Goal: Task Accomplishment & Management: Manage account settings

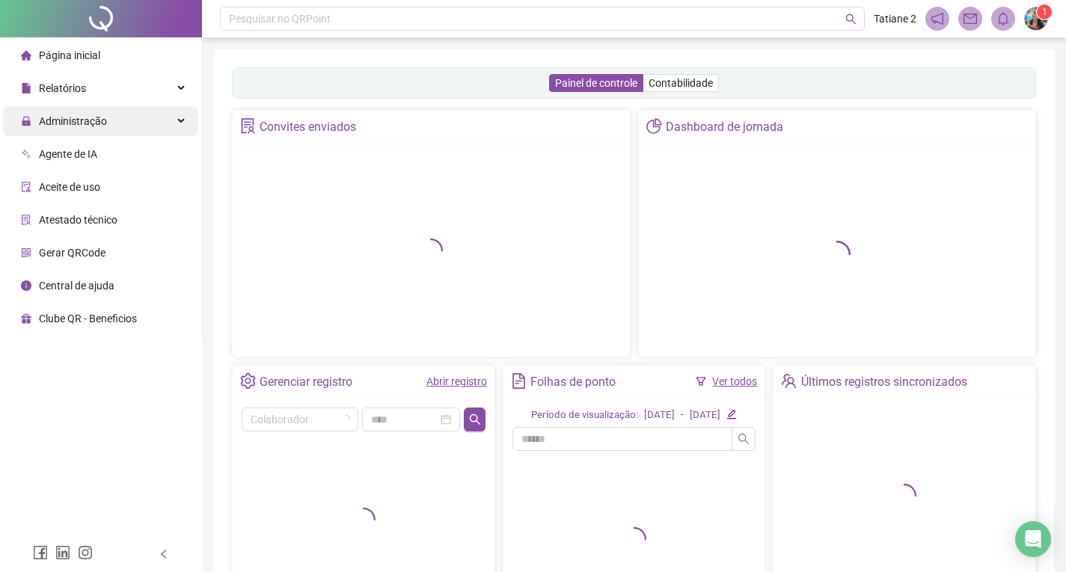
click at [100, 117] on span "Administração" at bounding box center [73, 121] width 68 height 12
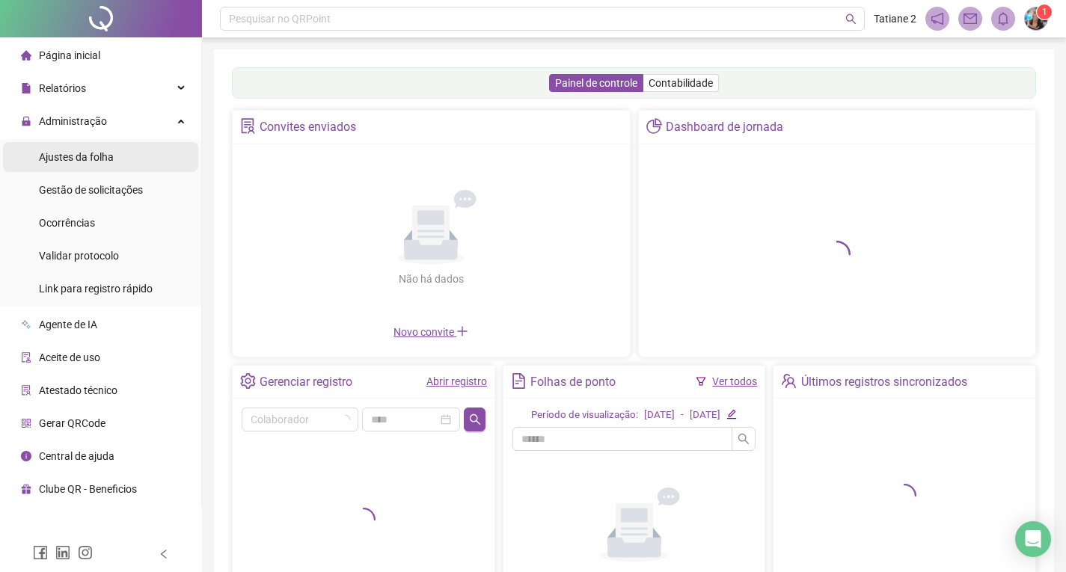
click at [88, 164] on div "Ajustes da folha" at bounding box center [76, 157] width 75 height 30
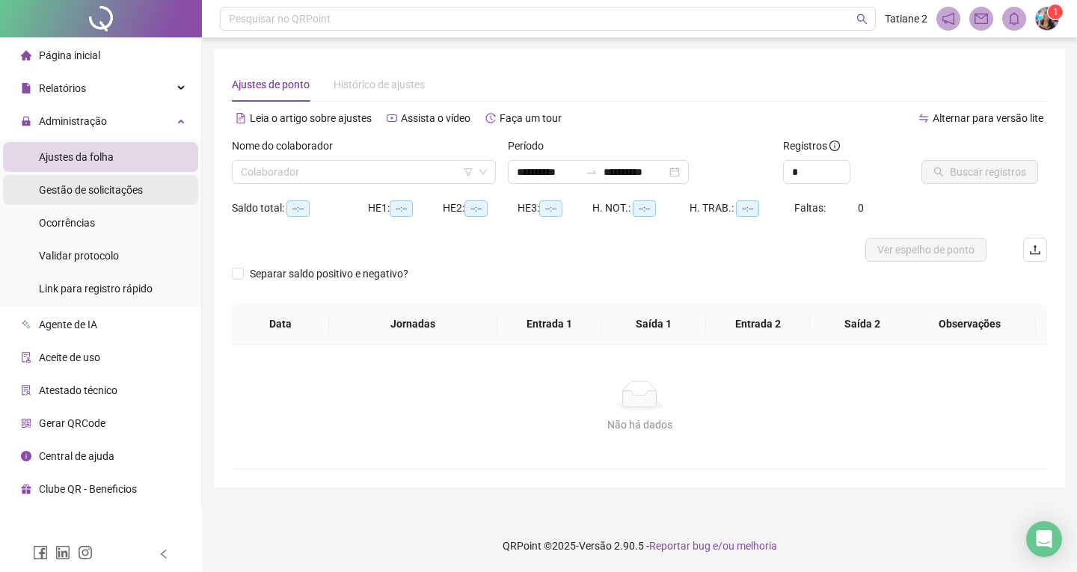
type input "**********"
click at [100, 191] on span "Gestão de solicitações" at bounding box center [91, 190] width 104 height 12
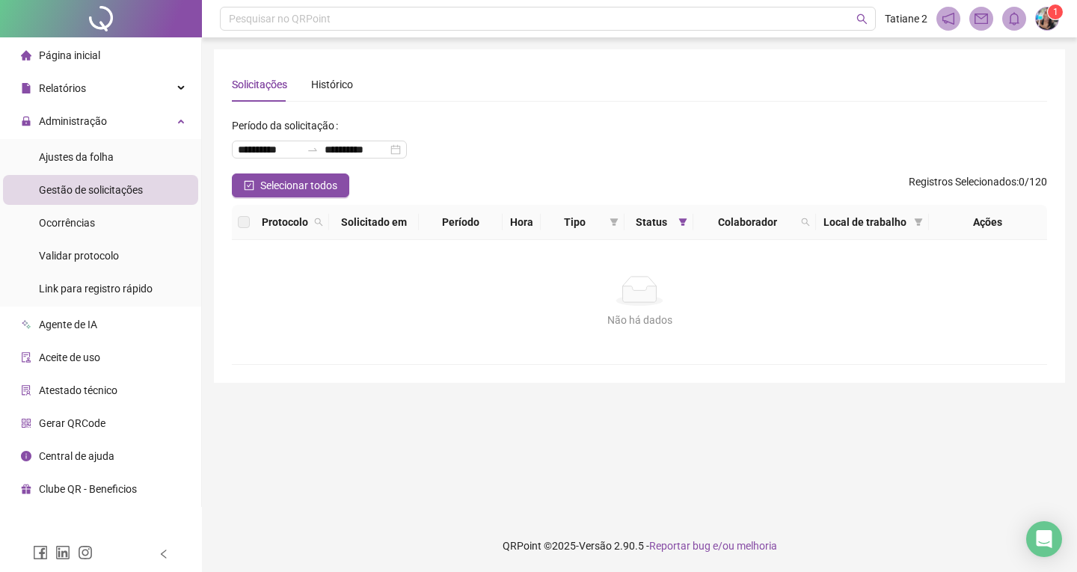
drag, startPoint x: 639, startPoint y: 260, endPoint x: 648, endPoint y: 138, distance: 122.2
click at [648, 138] on div "**********" at bounding box center [639, 144] width 815 height 60
click at [91, 160] on span "Ajustes da folha" at bounding box center [76, 157] width 75 height 12
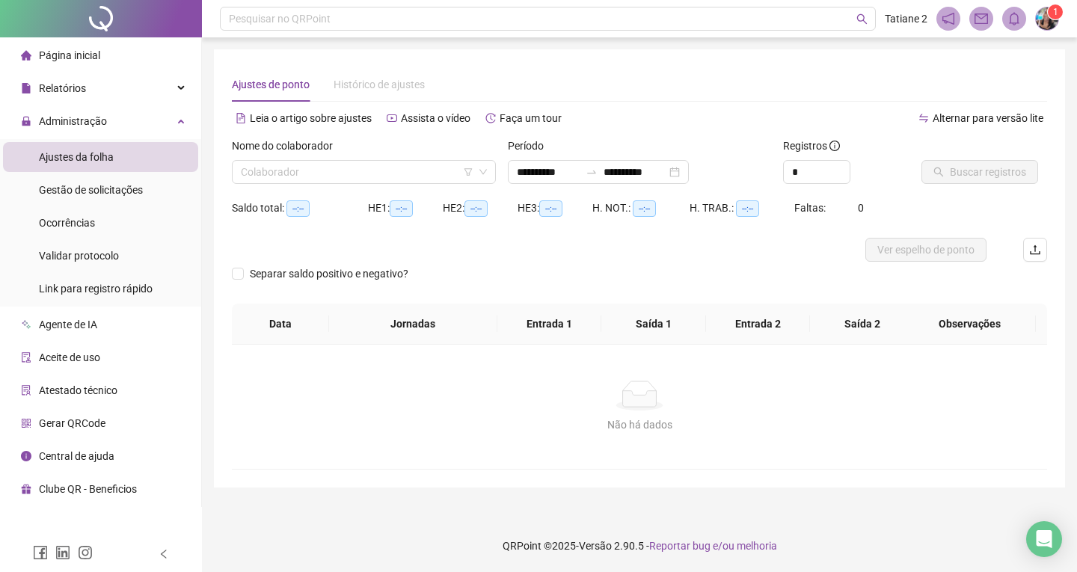
type input "**********"
click at [461, 178] on input "search" at bounding box center [357, 172] width 233 height 22
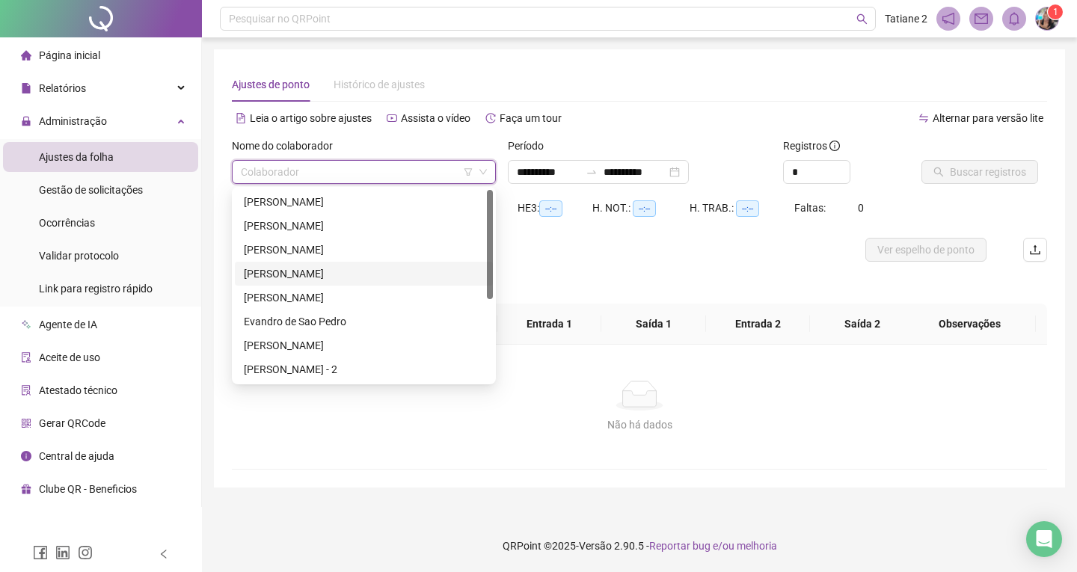
click at [314, 272] on div "[PERSON_NAME]" at bounding box center [364, 274] width 240 height 16
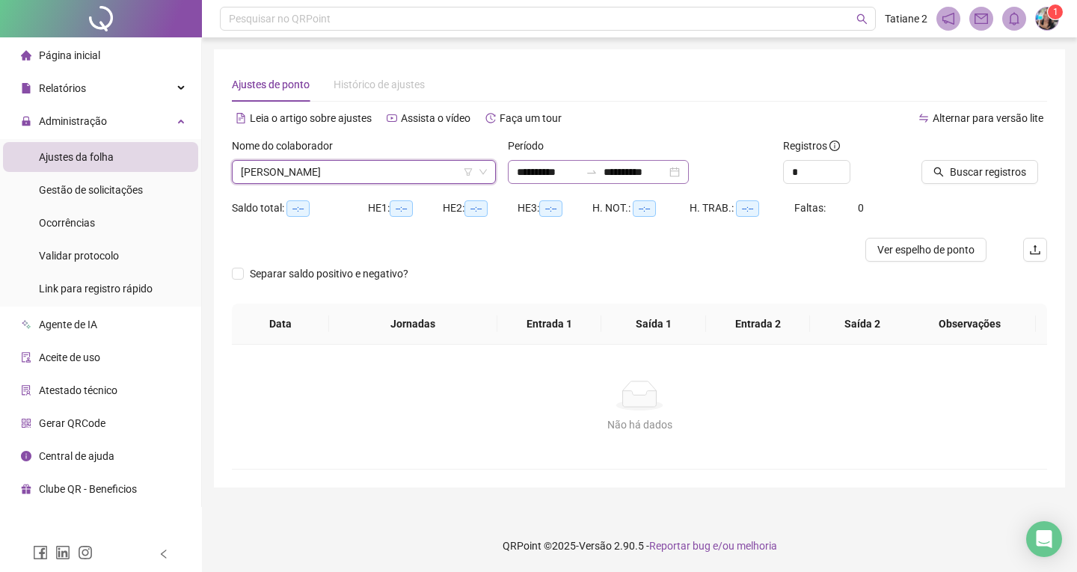
click at [689, 171] on div "**********" at bounding box center [598, 172] width 181 height 24
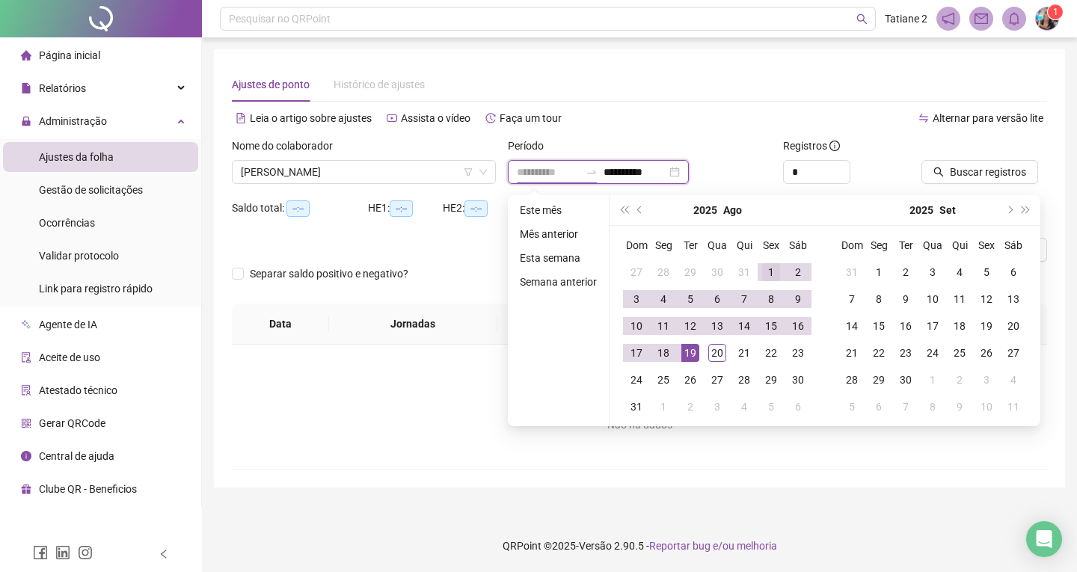
type input "**********"
click at [779, 270] on td "1" at bounding box center [771, 272] width 27 height 27
type input "**********"
click at [725, 347] on td "20" at bounding box center [717, 353] width 27 height 27
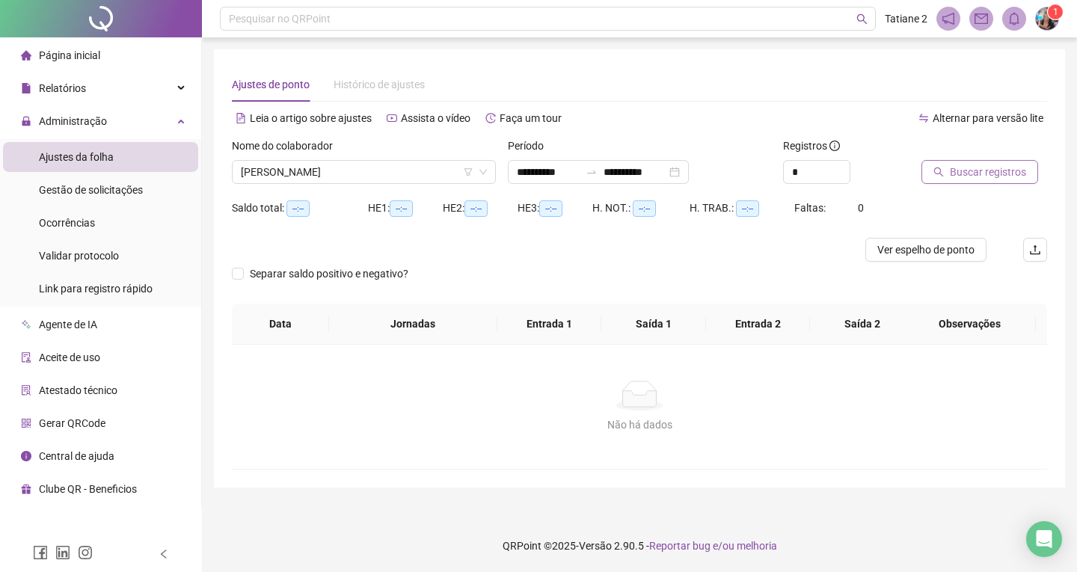
click at [939, 174] on icon "search" at bounding box center [938, 172] width 10 height 10
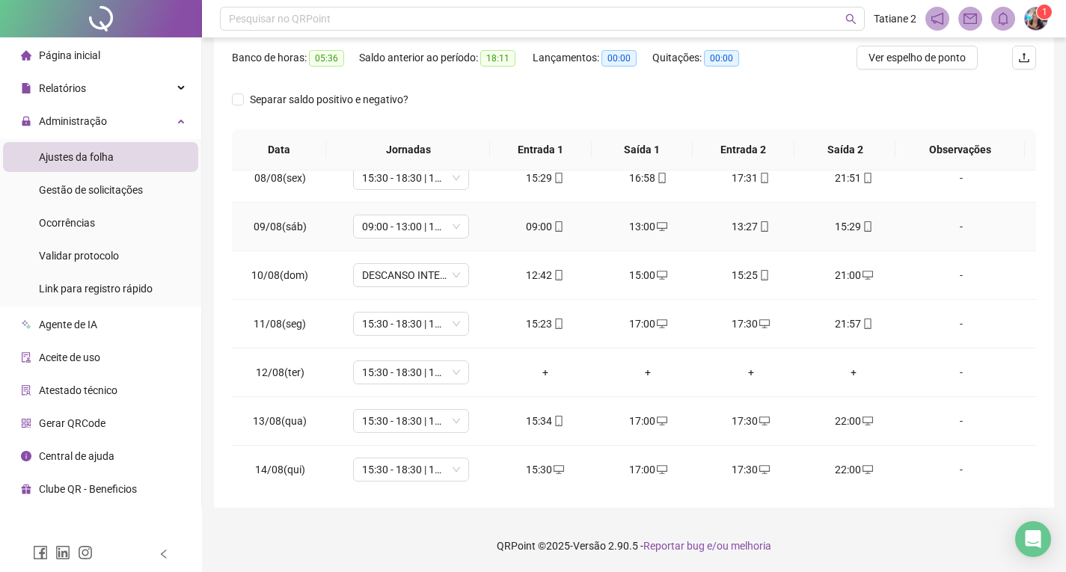
scroll to position [374, 0]
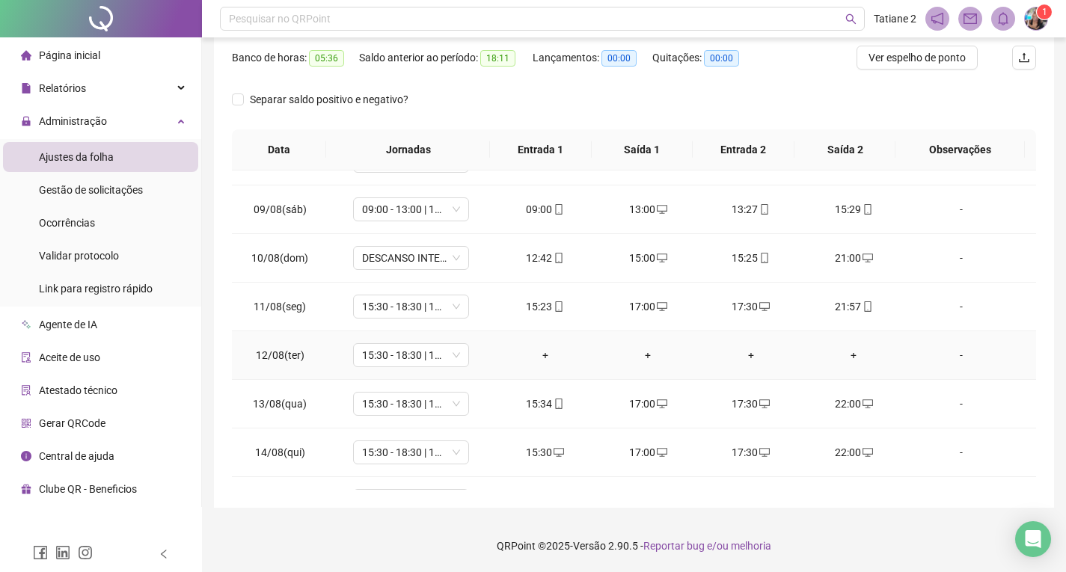
click at [957, 361] on div "-" at bounding box center [961, 355] width 88 height 16
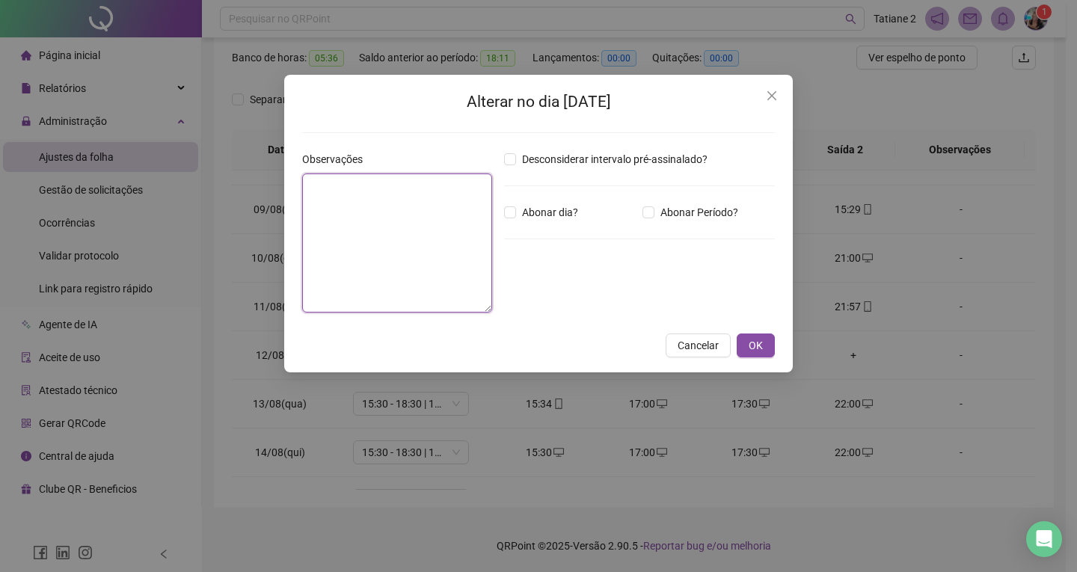
click at [420, 218] on textarea at bounding box center [397, 243] width 190 height 139
click at [440, 263] on textarea at bounding box center [397, 243] width 190 height 139
click at [403, 269] on textarea "**********" at bounding box center [397, 243] width 190 height 139
click at [480, 200] on textarea "**********" at bounding box center [397, 243] width 190 height 139
type textarea "**********"
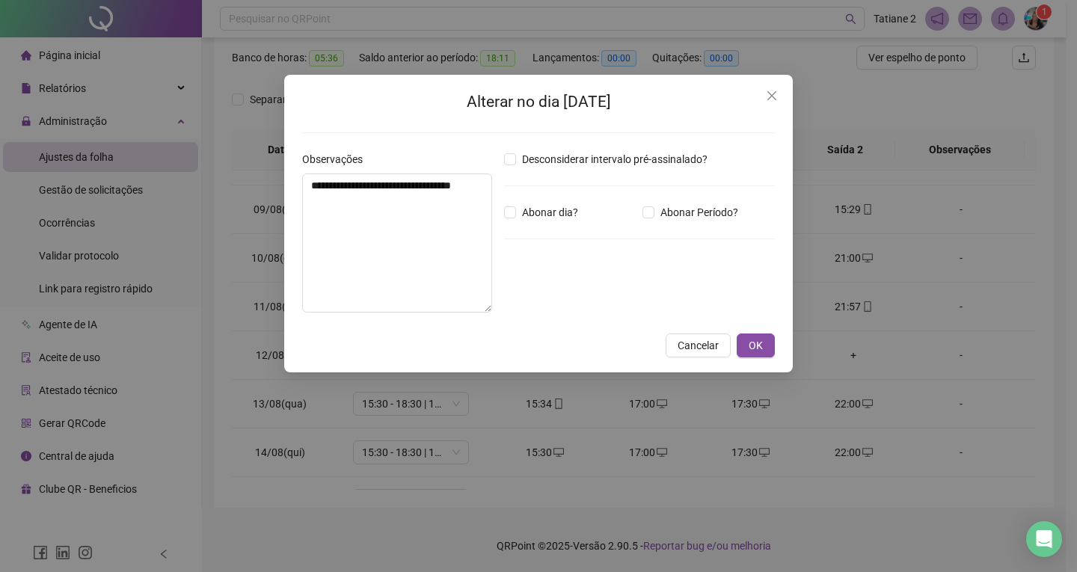
click at [764, 333] on div "**********" at bounding box center [538, 224] width 509 height 298
click at [757, 342] on span "OK" at bounding box center [756, 345] width 14 height 16
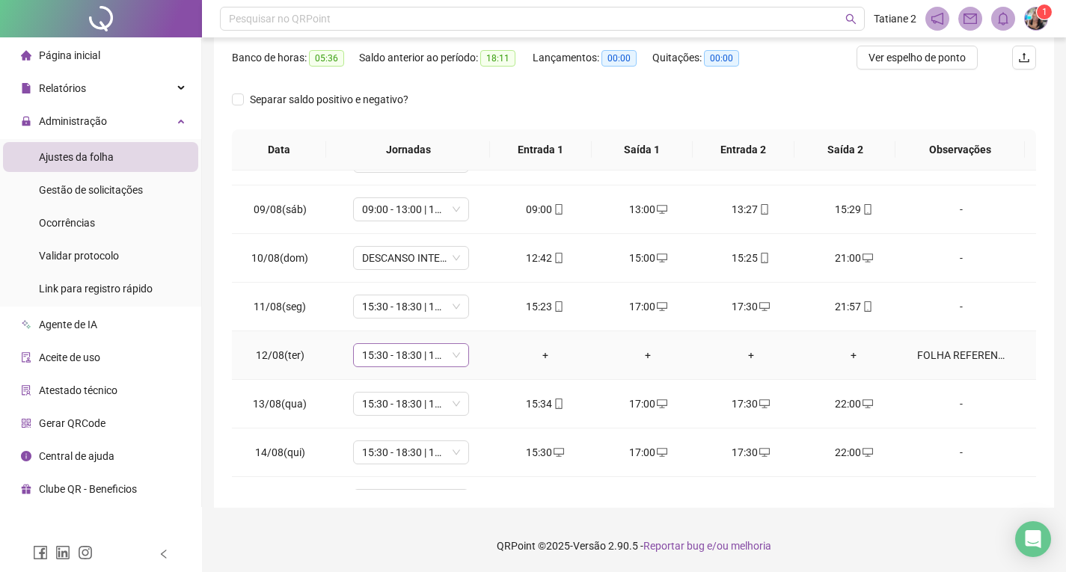
click at [453, 353] on span "15:30 - 18:30 | 19:00 - 22:00" at bounding box center [411, 355] width 98 height 22
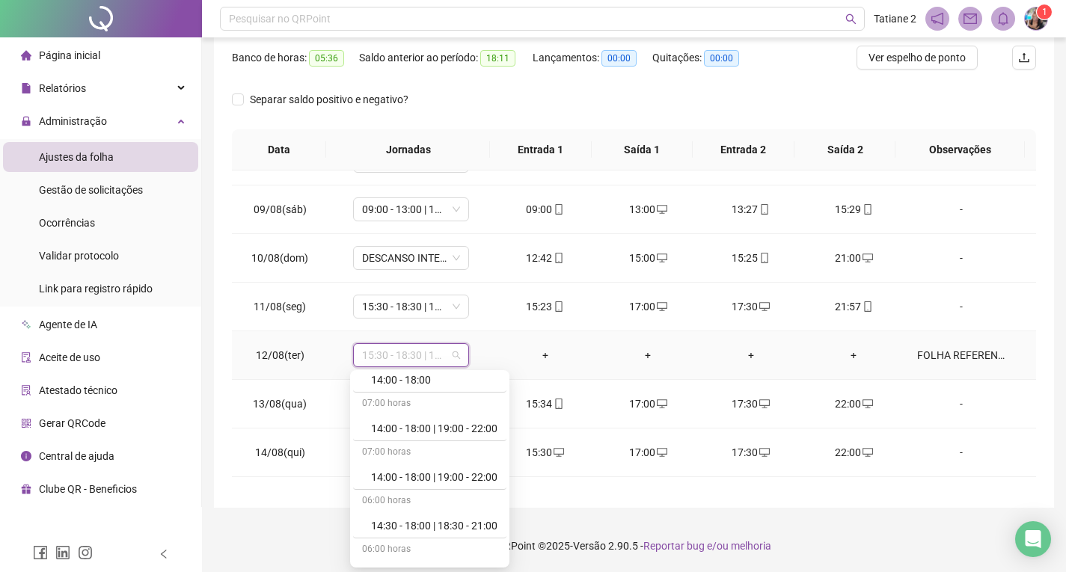
scroll to position [1753, 0]
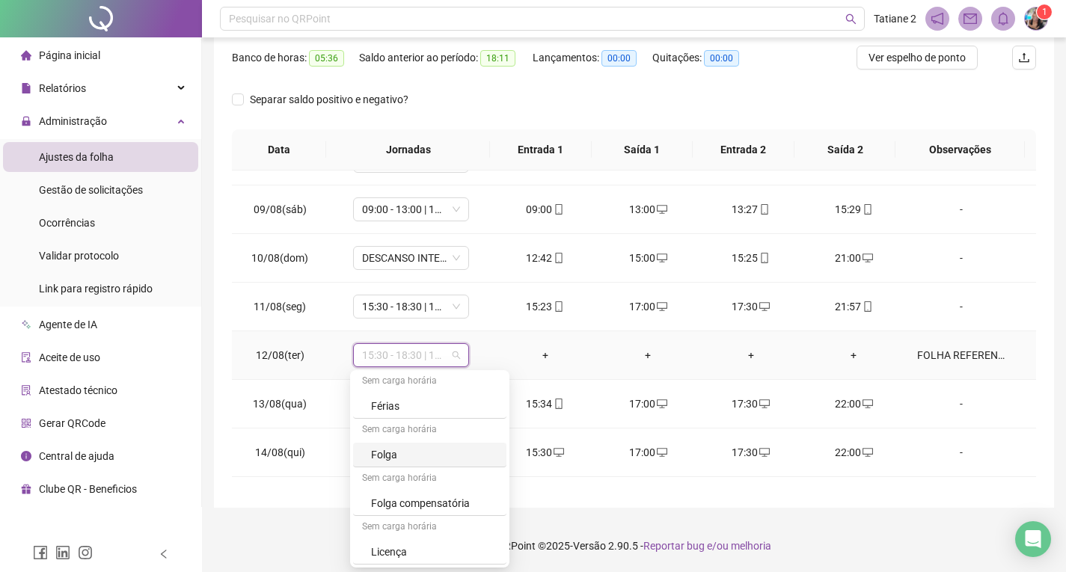
click at [394, 460] on div "Folga" at bounding box center [434, 455] width 126 height 16
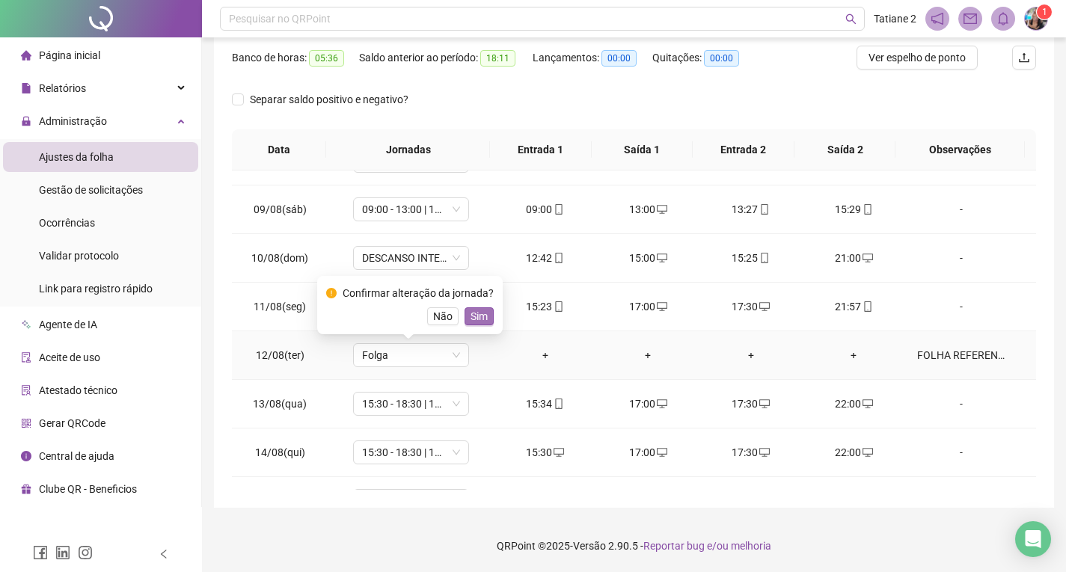
click at [473, 315] on span "Sim" at bounding box center [478, 316] width 17 height 16
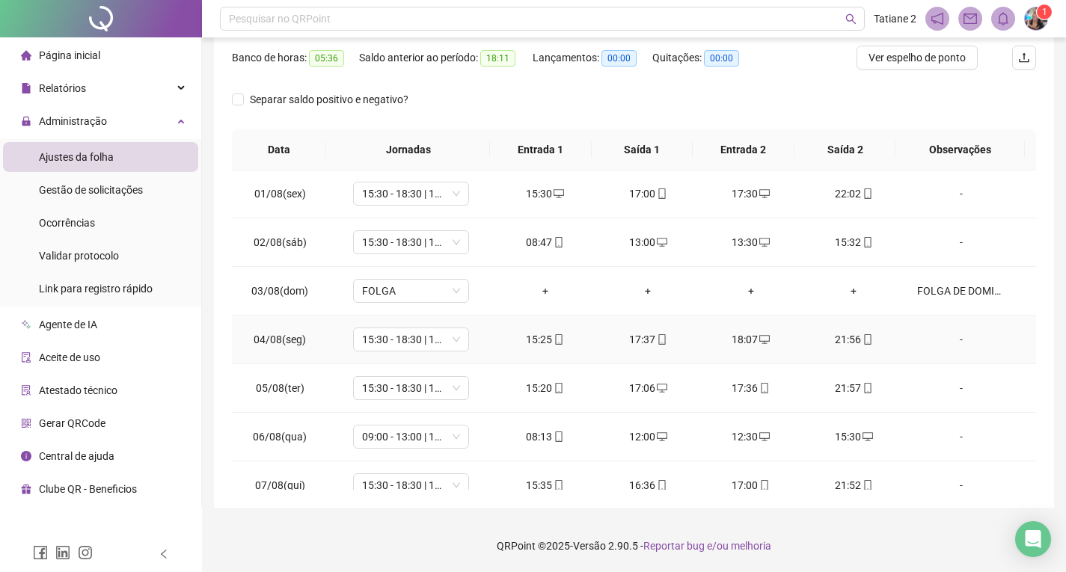
scroll to position [0, 0]
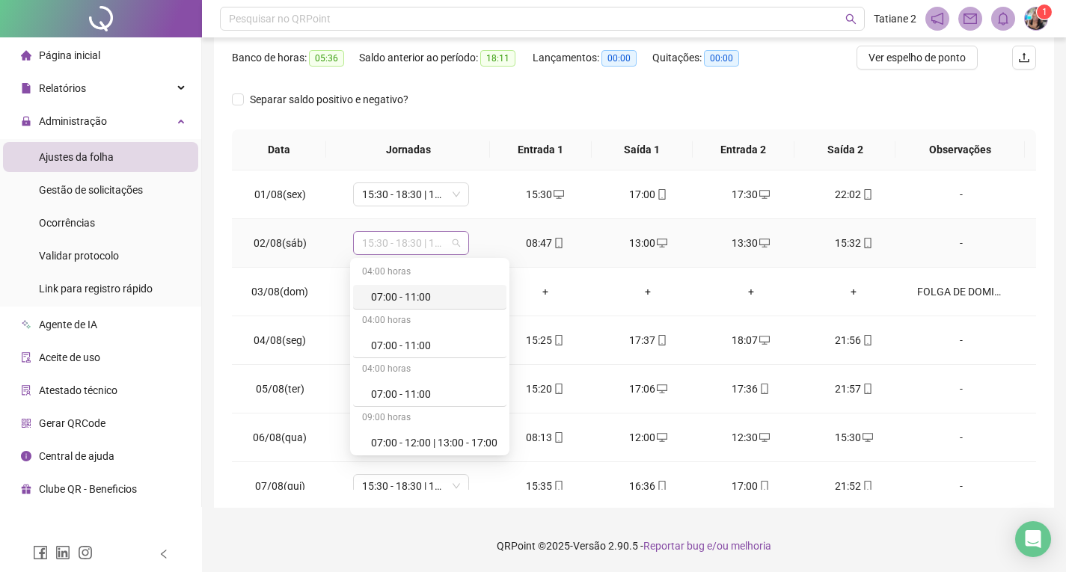
click at [451, 240] on span "15:30 - 18:30 | 19:00 - 22:00" at bounding box center [411, 243] width 98 height 22
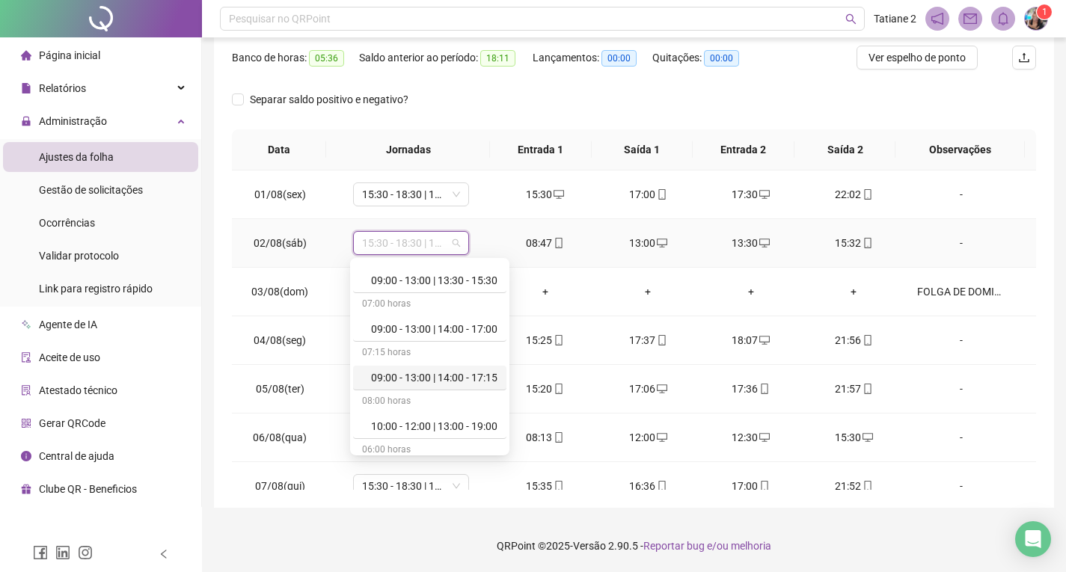
scroll to position [823, 0]
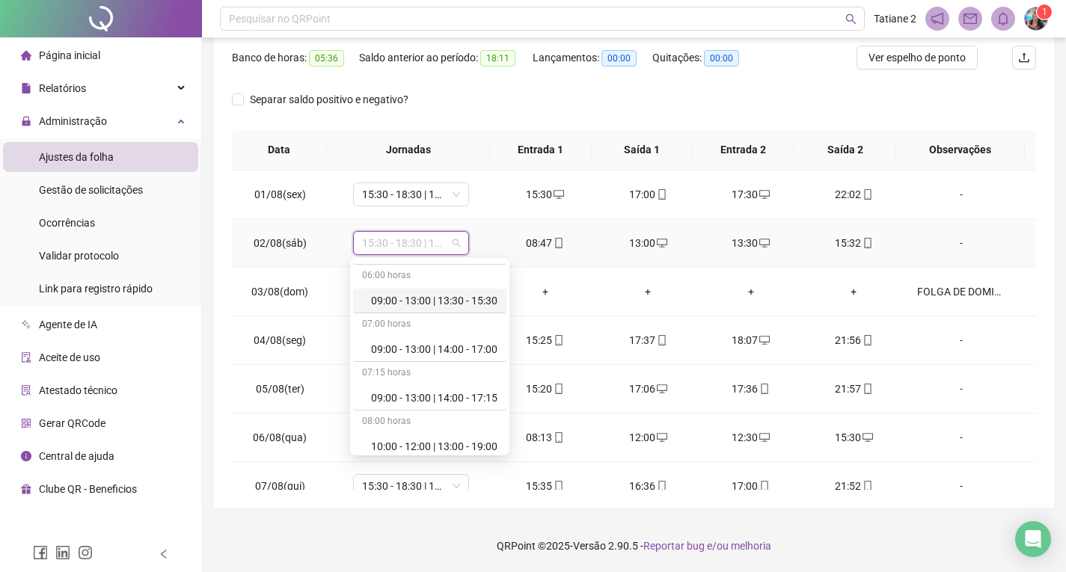
click at [434, 293] on div "09:00 - 13:00 | 13:30 - 15:30" at bounding box center [434, 300] width 126 height 16
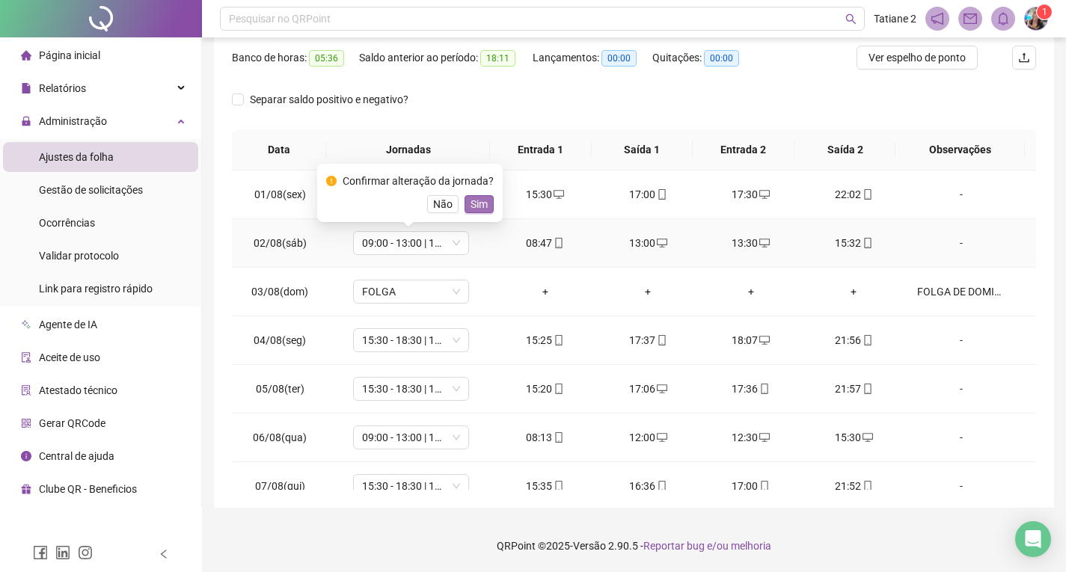
click at [473, 212] on span "Sim" at bounding box center [478, 204] width 17 height 16
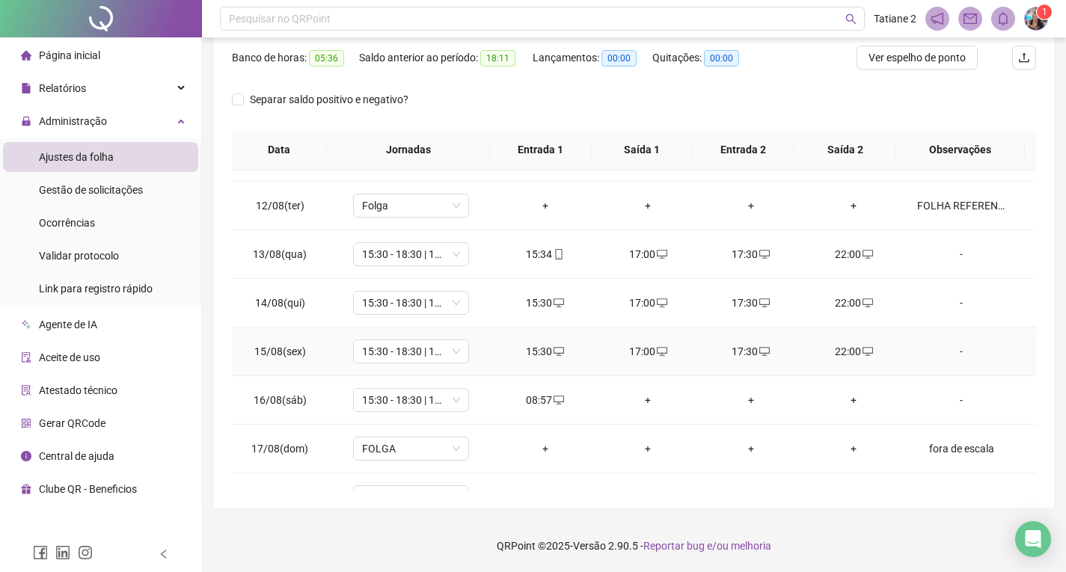
scroll to position [598, 0]
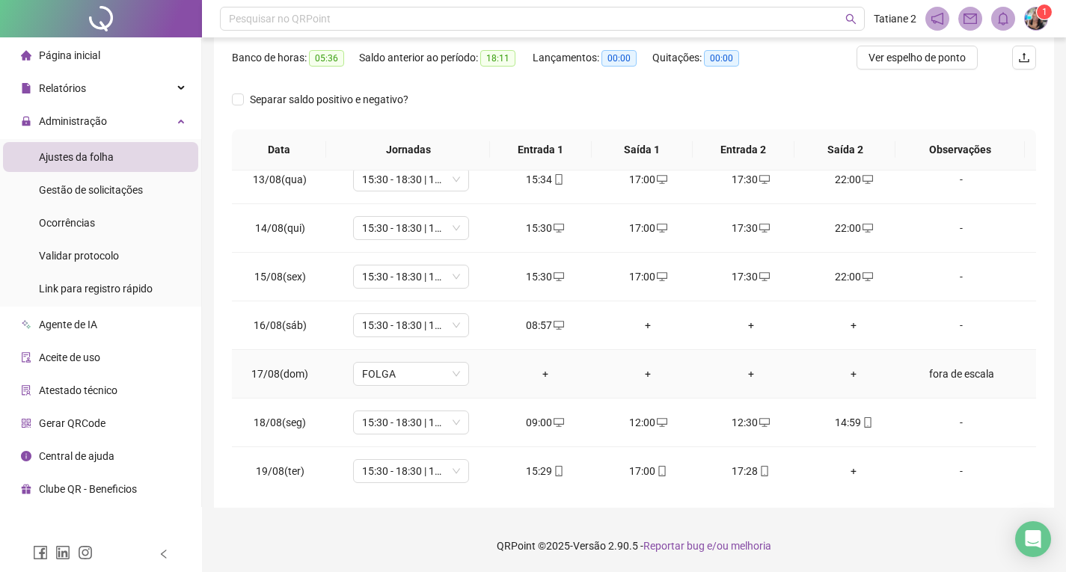
click at [553, 361] on td "+" at bounding box center [545, 374] width 103 height 49
click at [645, 328] on div "+" at bounding box center [647, 325] width 79 height 16
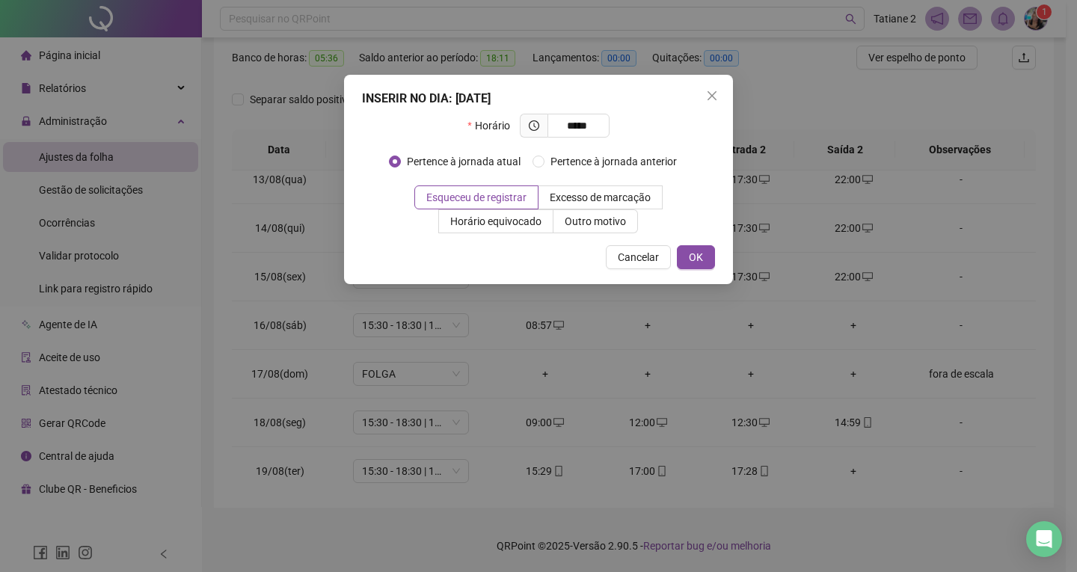
type input "*****"
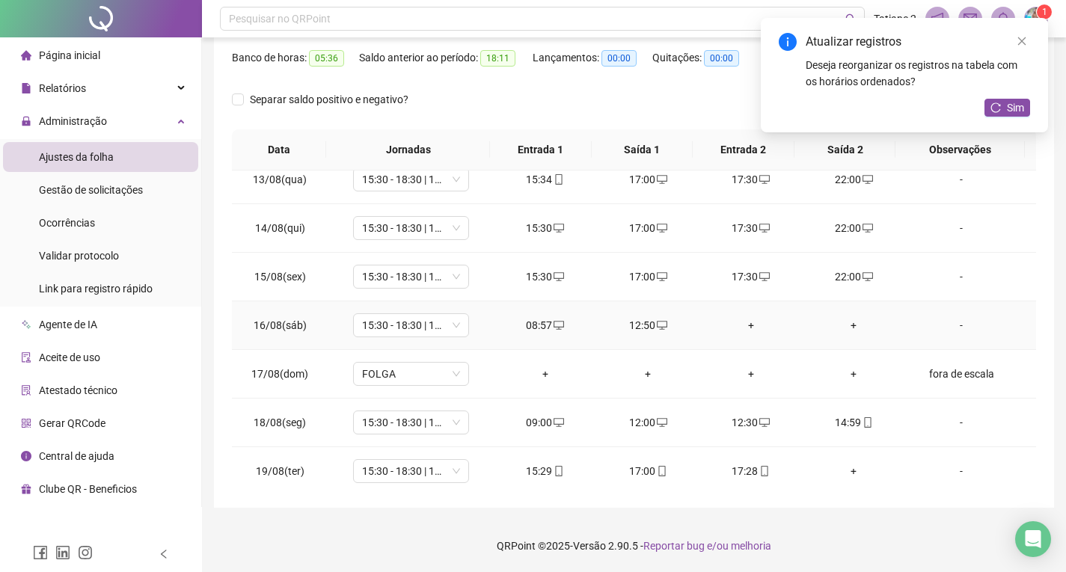
click at [743, 328] on div "+" at bounding box center [750, 325] width 79 height 16
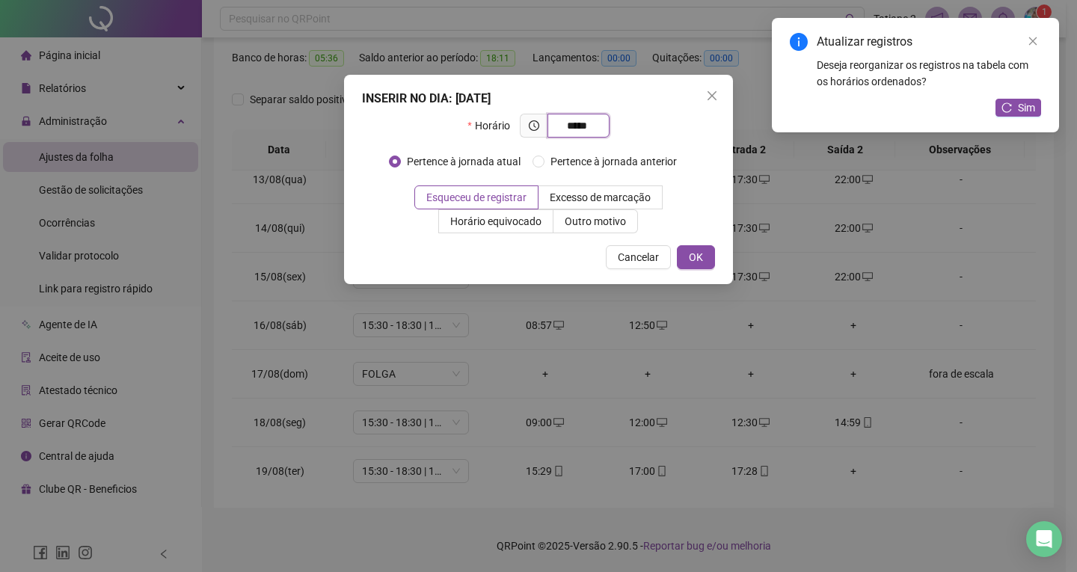
type input "*****"
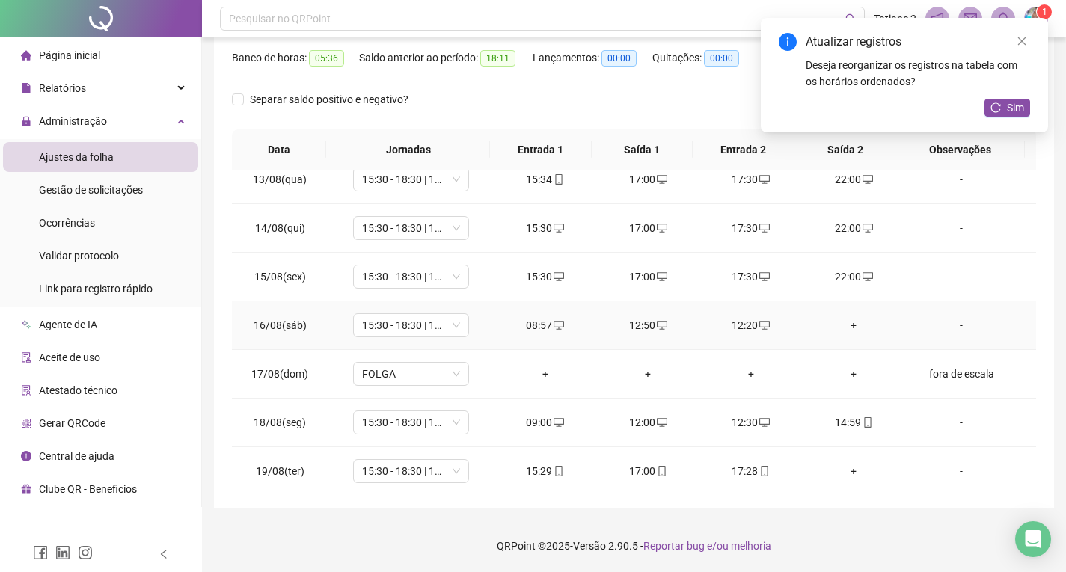
click at [829, 327] on div "+" at bounding box center [854, 325] width 79 height 16
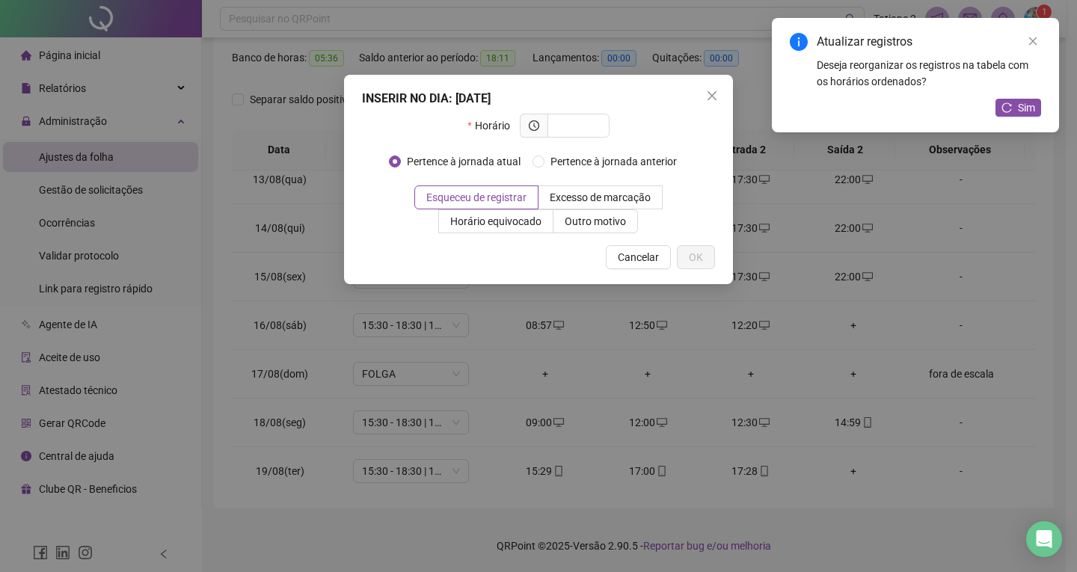
click at [846, 327] on div "INSERIR NO DIA : [DATE] Horário Pertence à jornada atual Pertence à jornada ant…" at bounding box center [538, 286] width 1077 height 572
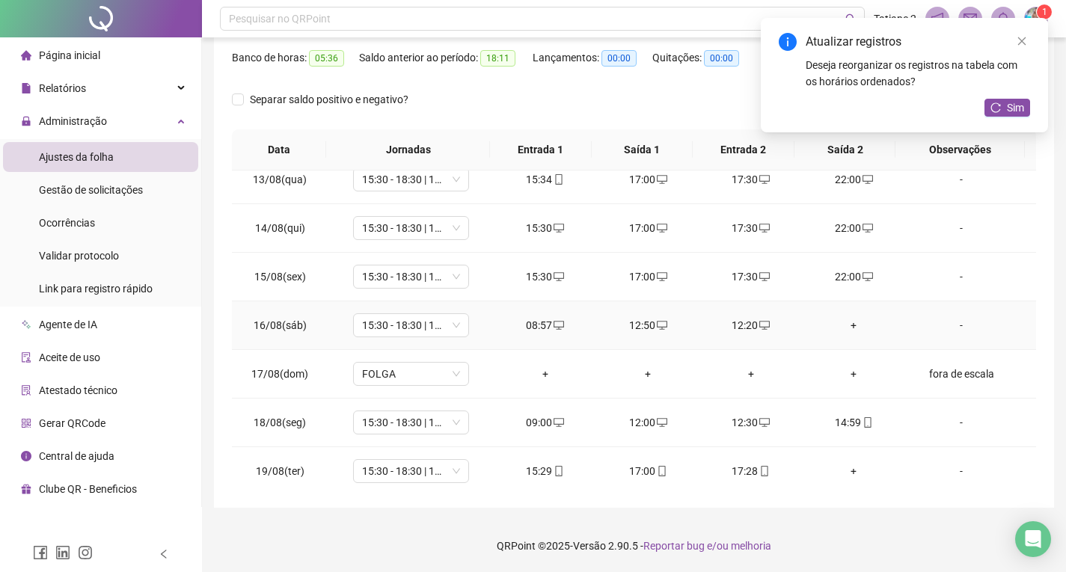
click at [846, 327] on div "+" at bounding box center [854, 325] width 79 height 16
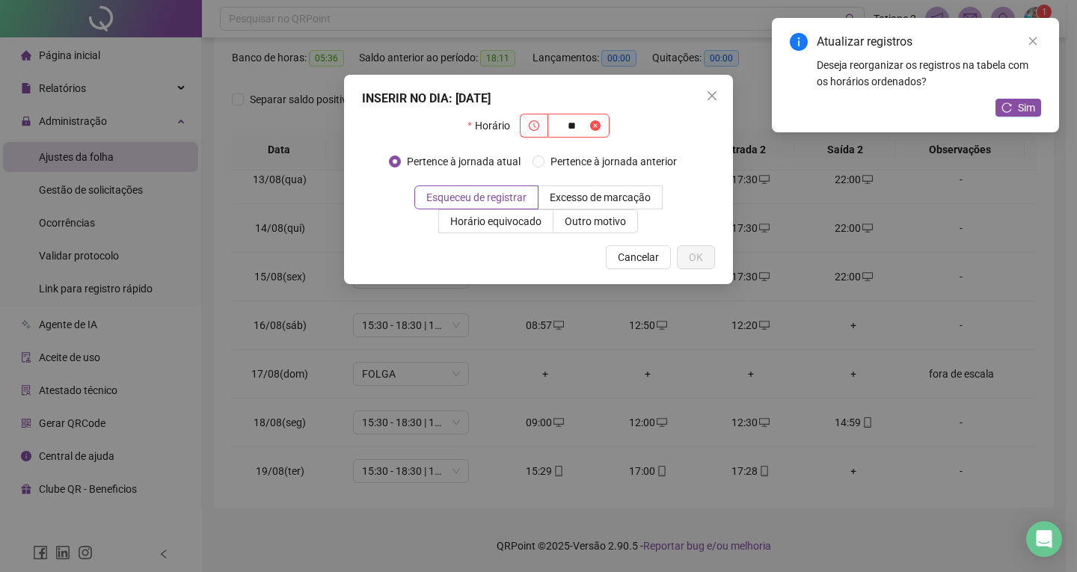
type input "*"
click at [583, 135] on span "*****" at bounding box center [578, 126] width 62 height 24
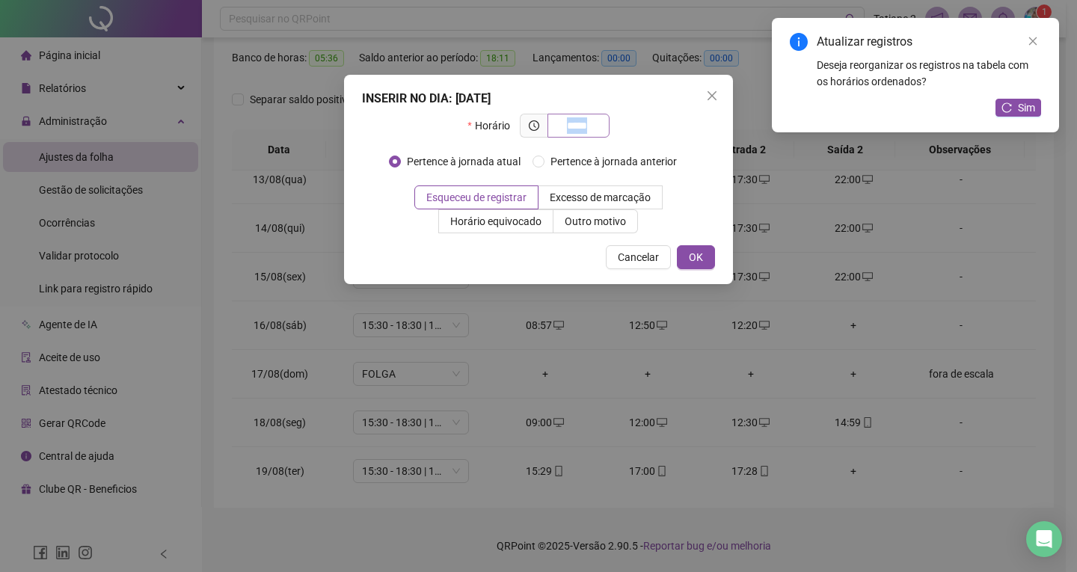
click at [583, 135] on span "*****" at bounding box center [578, 126] width 62 height 24
click at [580, 126] on input "*****" at bounding box center [576, 125] width 41 height 16
type input "*****"
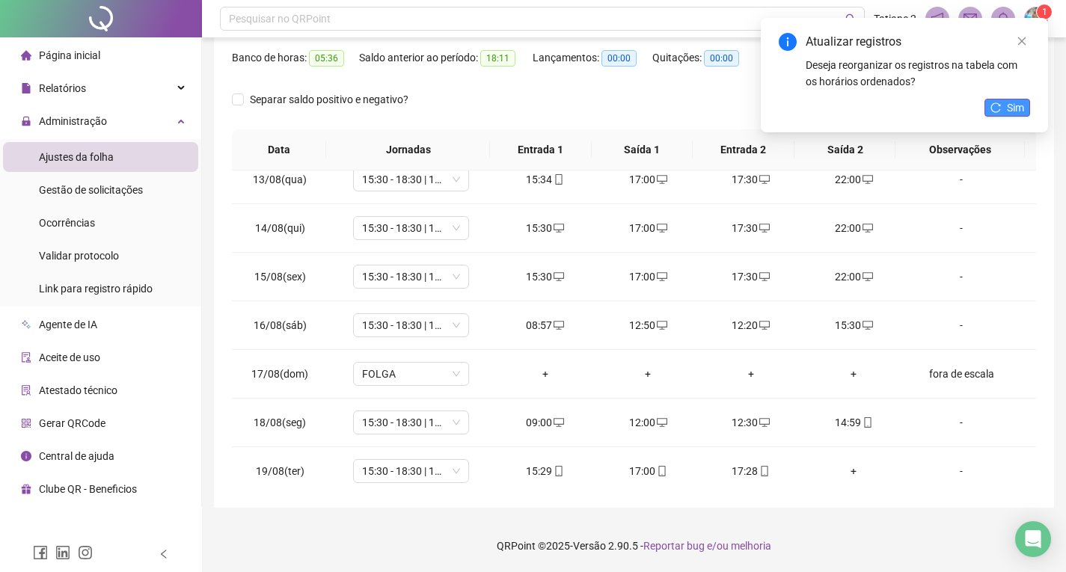
click at [1010, 105] on span "Sim" at bounding box center [1015, 107] width 17 height 16
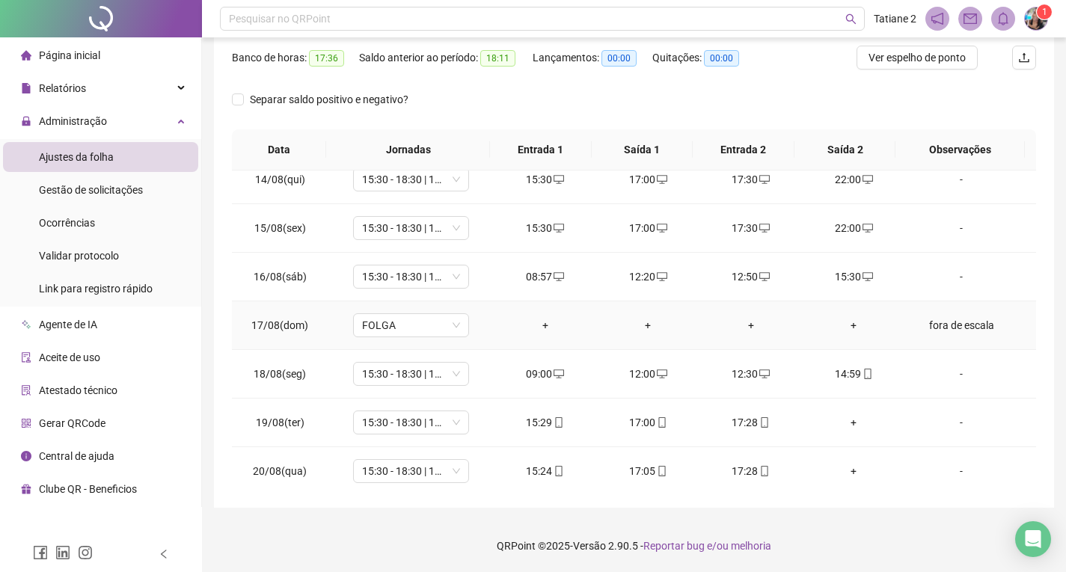
scroll to position [653, 0]
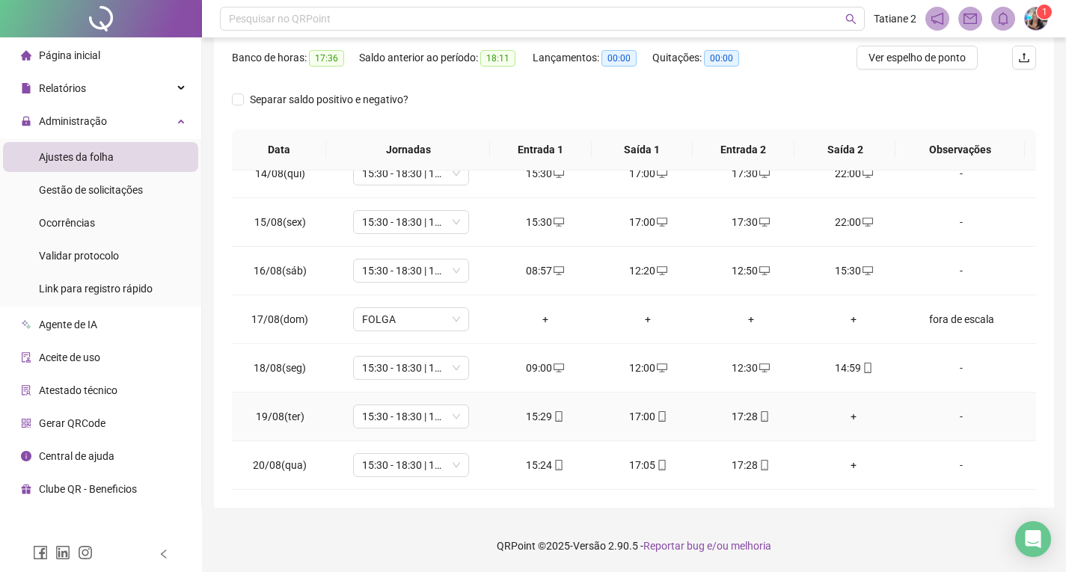
click at [841, 415] on div "+" at bounding box center [854, 416] width 79 height 16
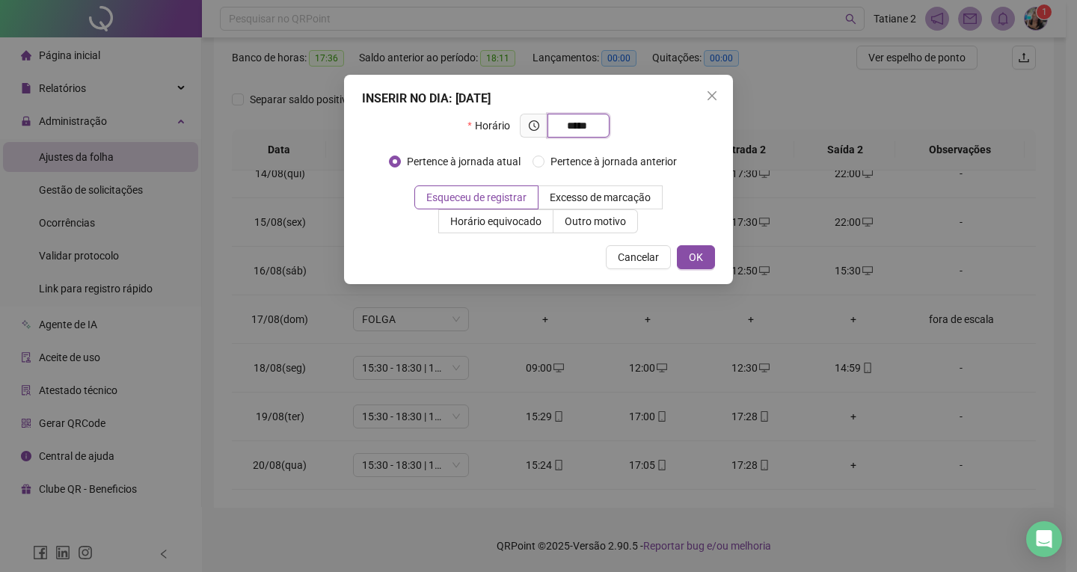
type input "*****"
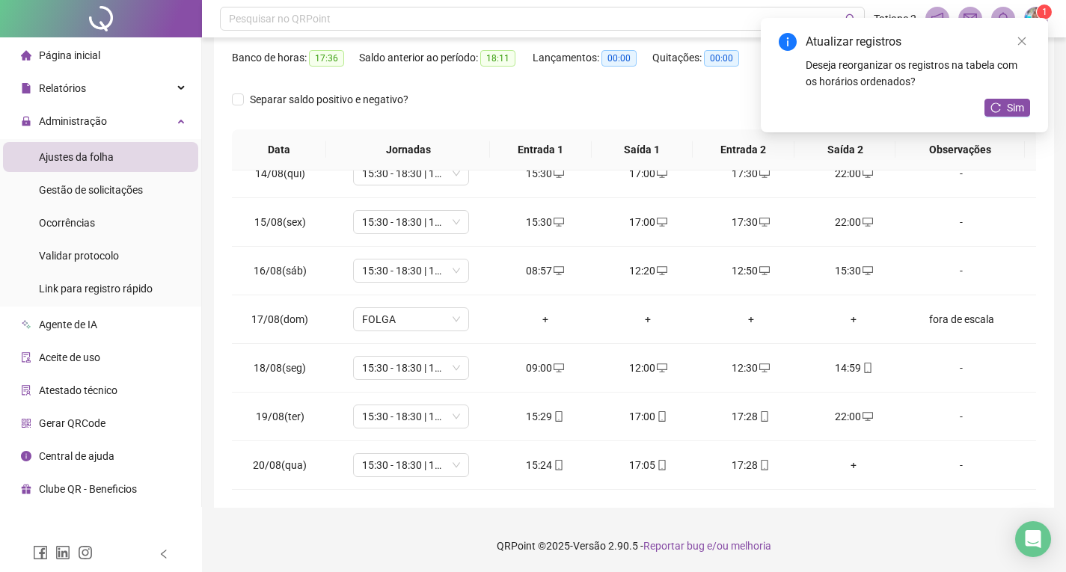
click at [283, 527] on footer "QRPoint © 2025 - Versão 2.90.5 - Reportar bug e/ou melhoria" at bounding box center [634, 546] width 864 height 52
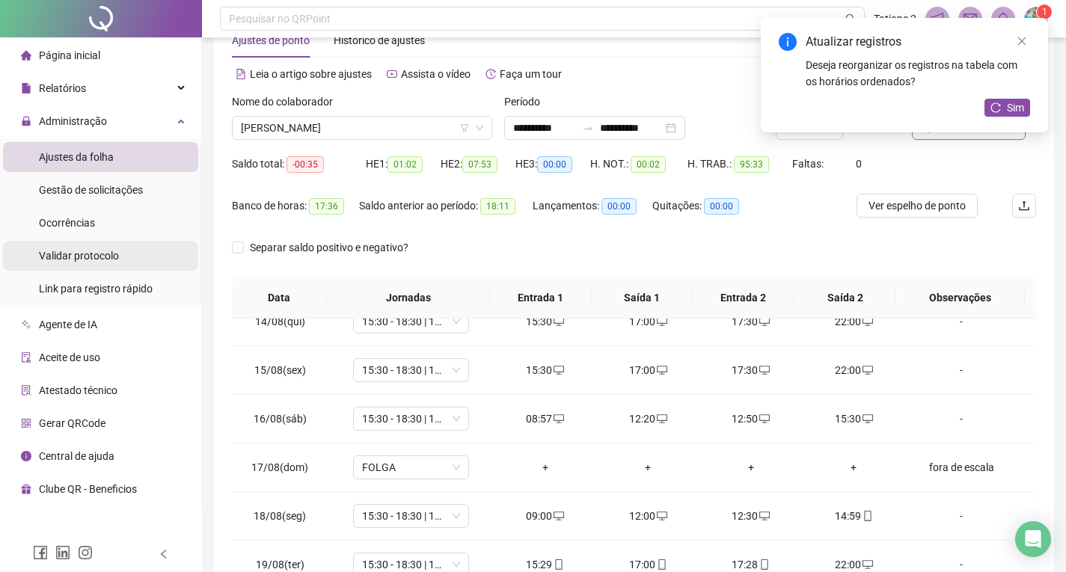
scroll to position [43, 0]
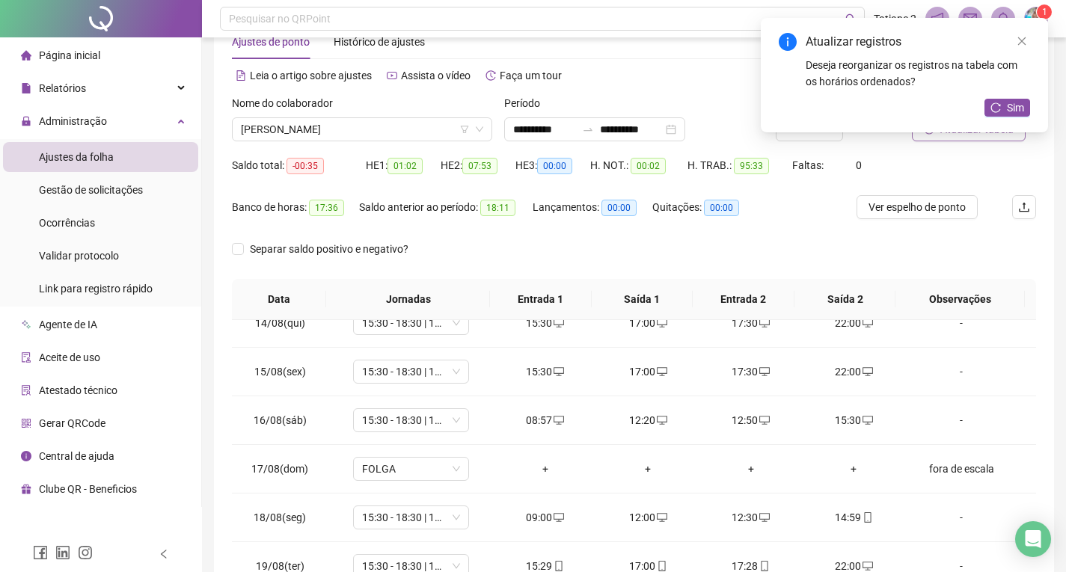
click at [754, 178] on div "H. TRAB.: 95:33" at bounding box center [739, 174] width 105 height 42
click at [1015, 38] on link "Close" at bounding box center [1021, 41] width 16 height 16
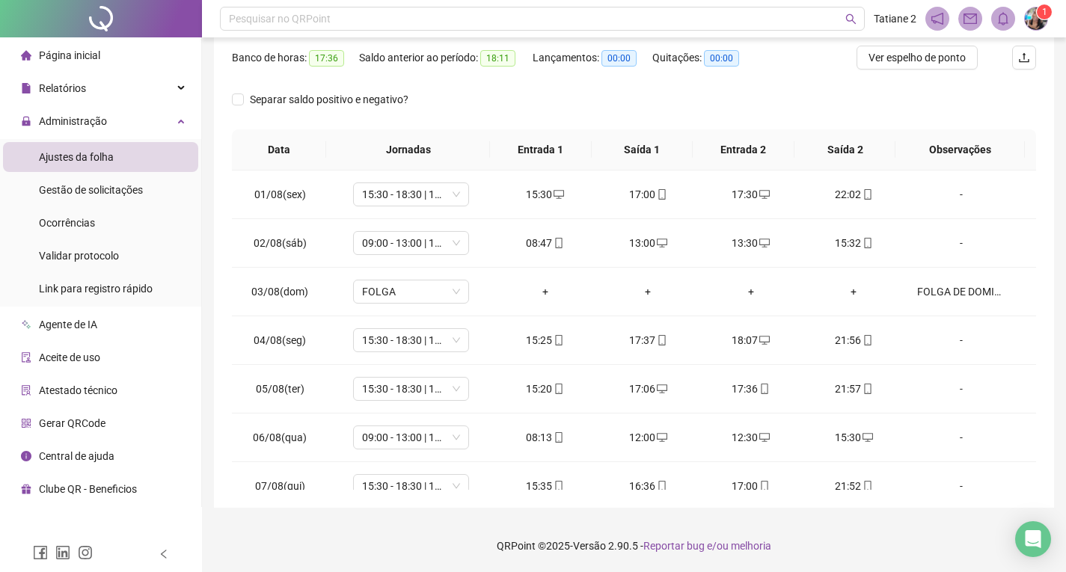
scroll to position [0, 0]
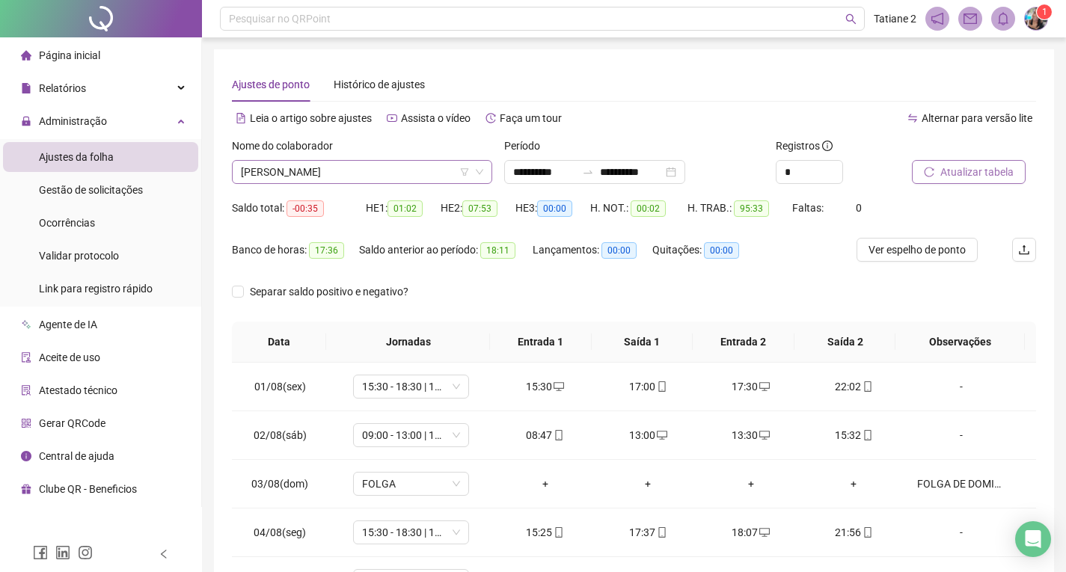
click at [479, 173] on icon "down" at bounding box center [479, 172] width 7 height 5
click at [426, 172] on span "[PERSON_NAME]" at bounding box center [362, 172] width 242 height 22
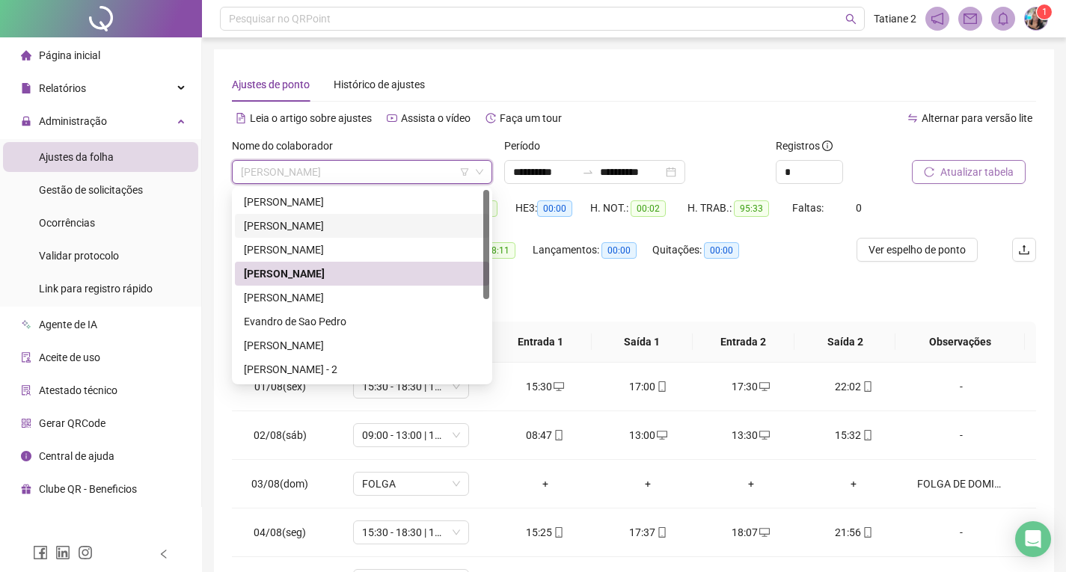
click at [308, 218] on div "[PERSON_NAME]" at bounding box center [362, 226] width 236 height 16
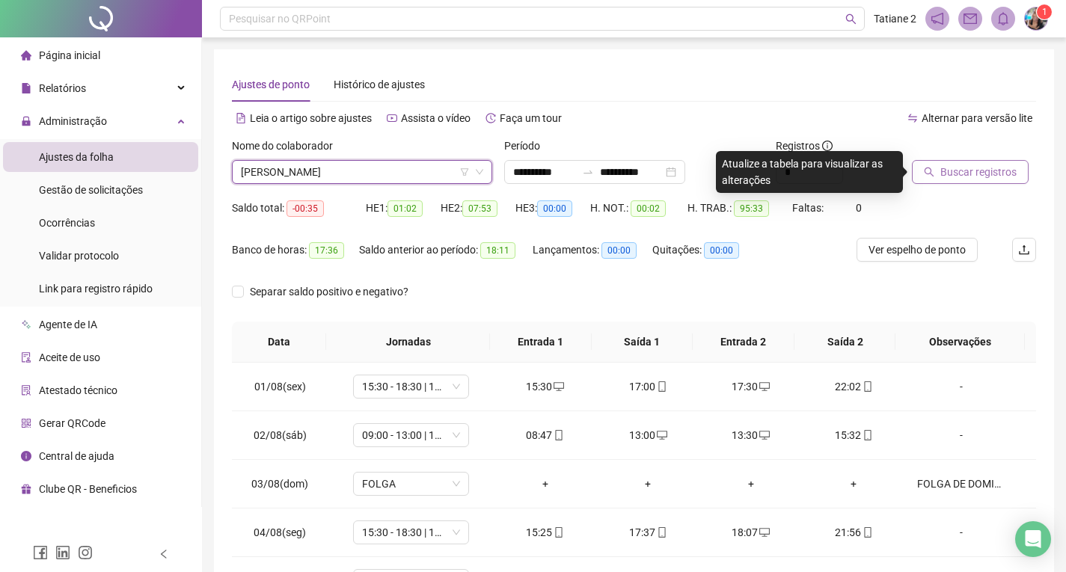
click at [981, 175] on span "Buscar registros" at bounding box center [978, 172] width 76 height 16
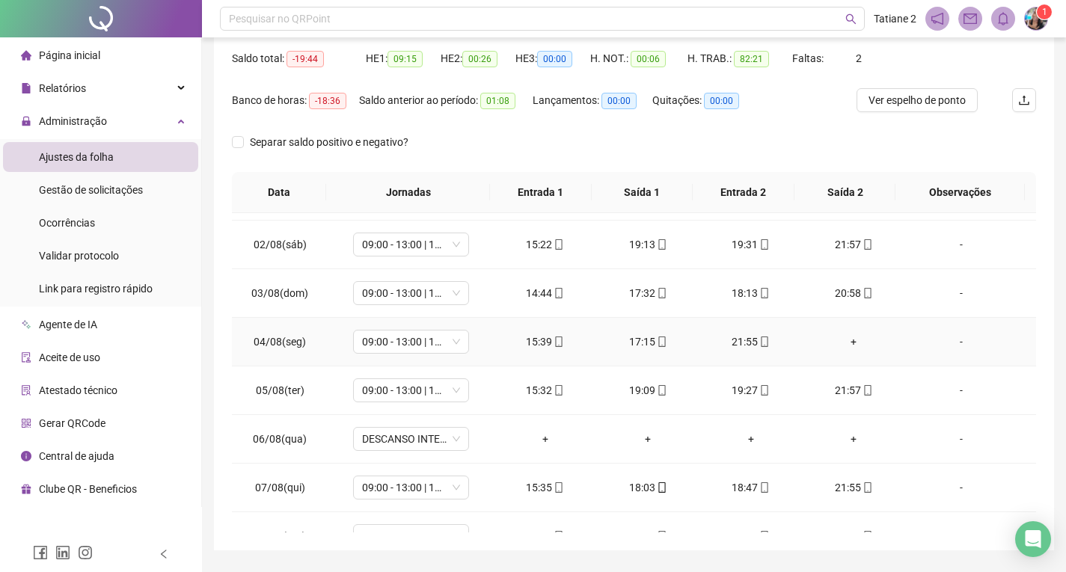
scroll to position [75, 0]
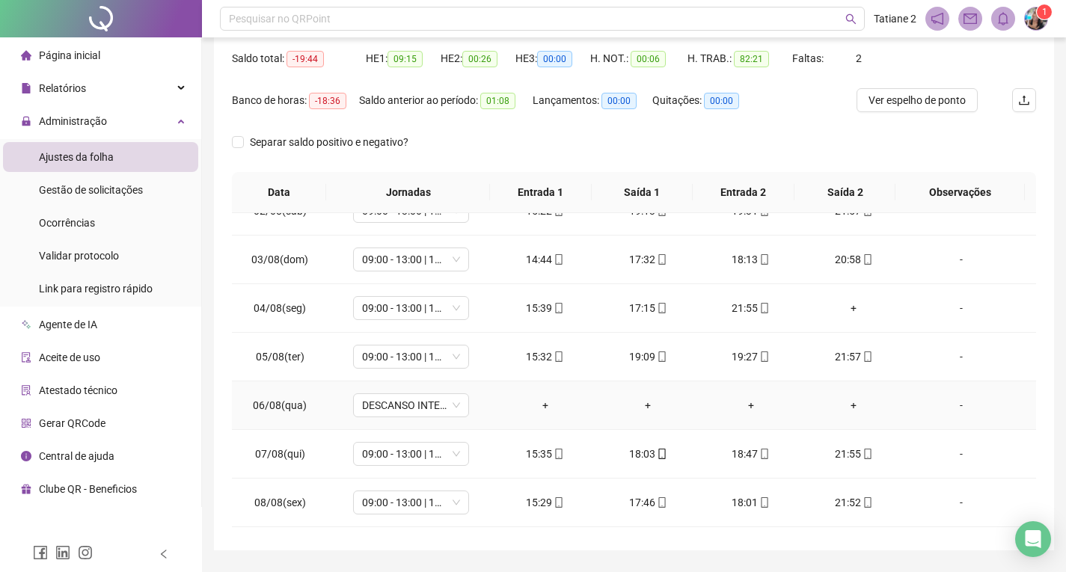
click at [951, 408] on div "-" at bounding box center [961, 405] width 88 height 16
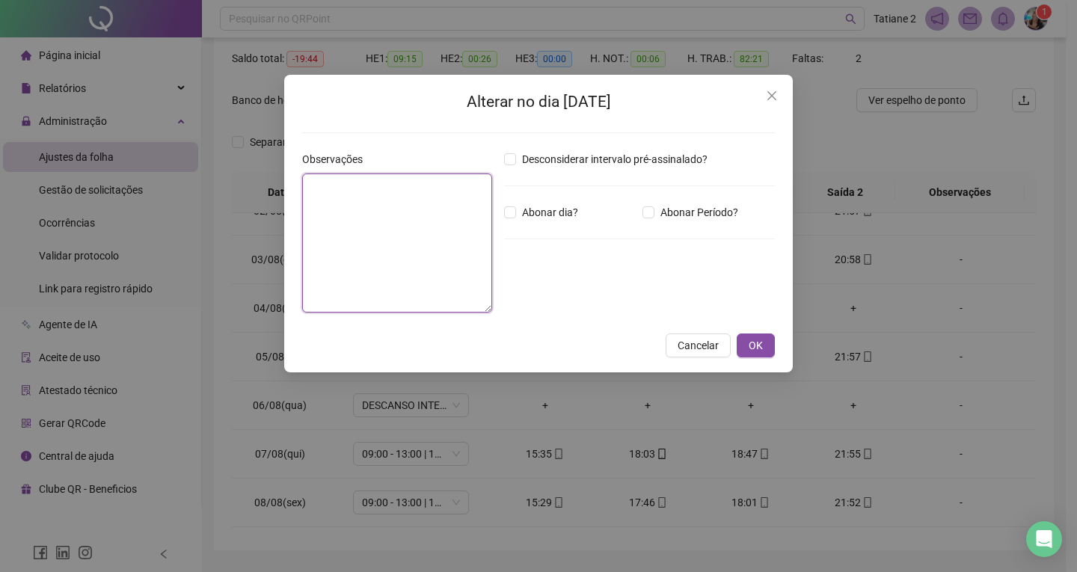
click at [396, 229] on textarea at bounding box center [397, 243] width 190 height 139
click at [721, 336] on button "Cancelar" at bounding box center [698, 346] width 65 height 24
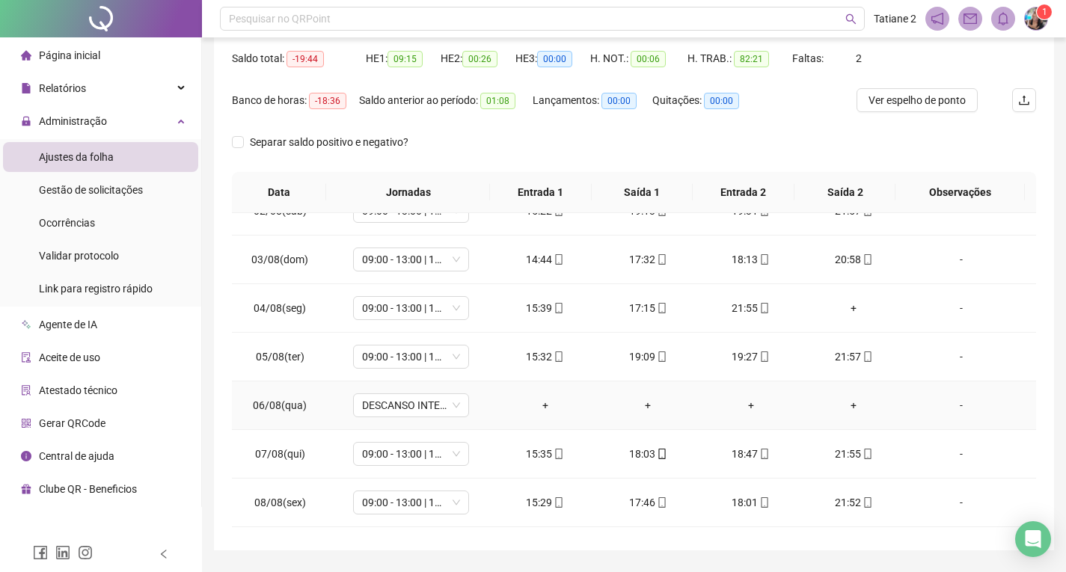
click at [954, 405] on div "-" at bounding box center [961, 405] width 88 height 16
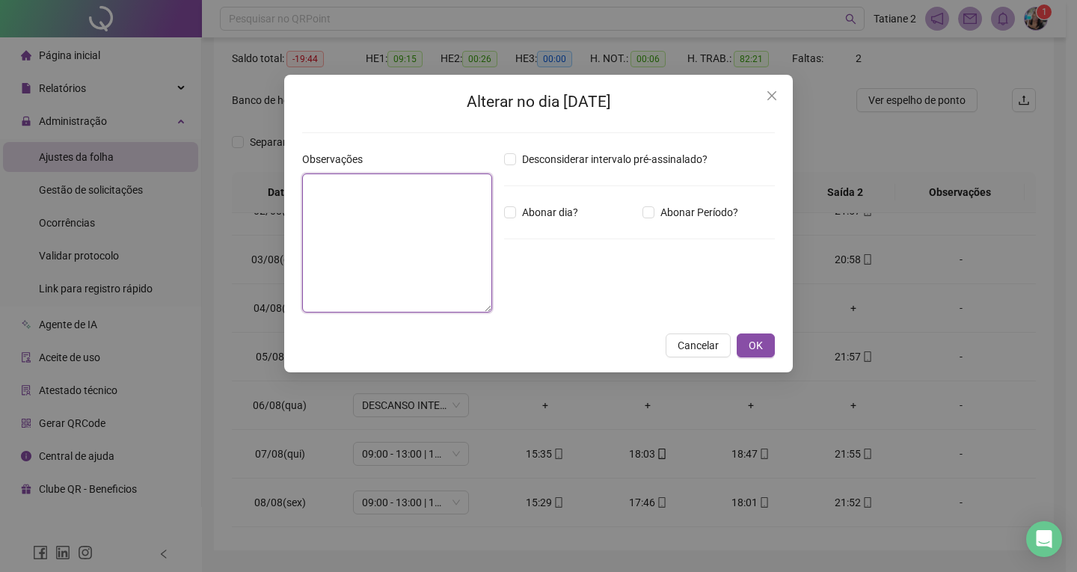
click at [432, 249] on textarea at bounding box center [397, 243] width 190 height 139
type textarea "**********"
click at [755, 333] on div "**********" at bounding box center [538, 224] width 509 height 298
click at [755, 337] on button "OK" at bounding box center [756, 346] width 38 height 24
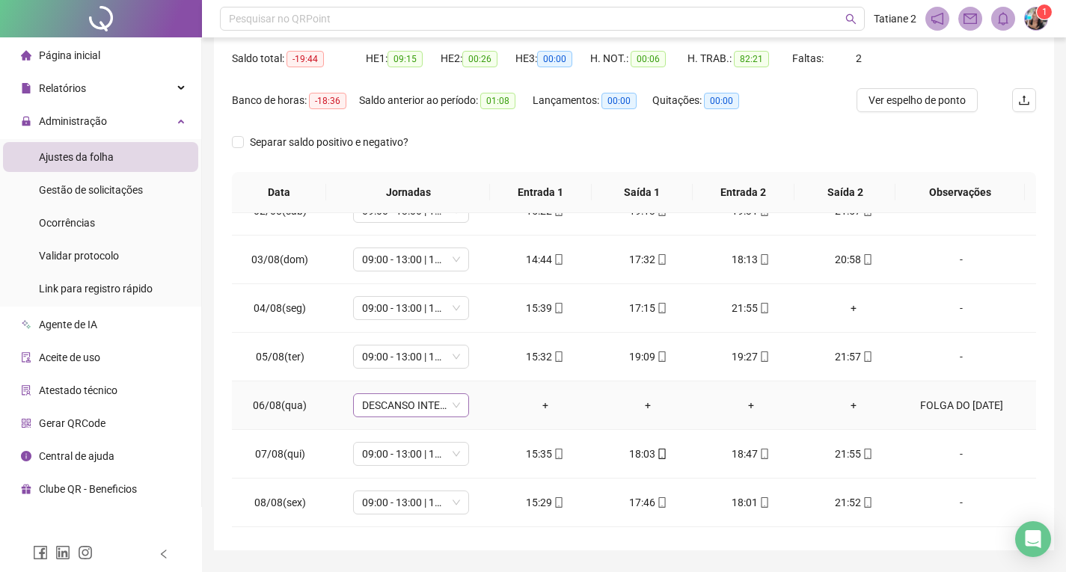
click at [375, 401] on span "DESCANSO INTER-JORNADA" at bounding box center [411, 405] width 98 height 22
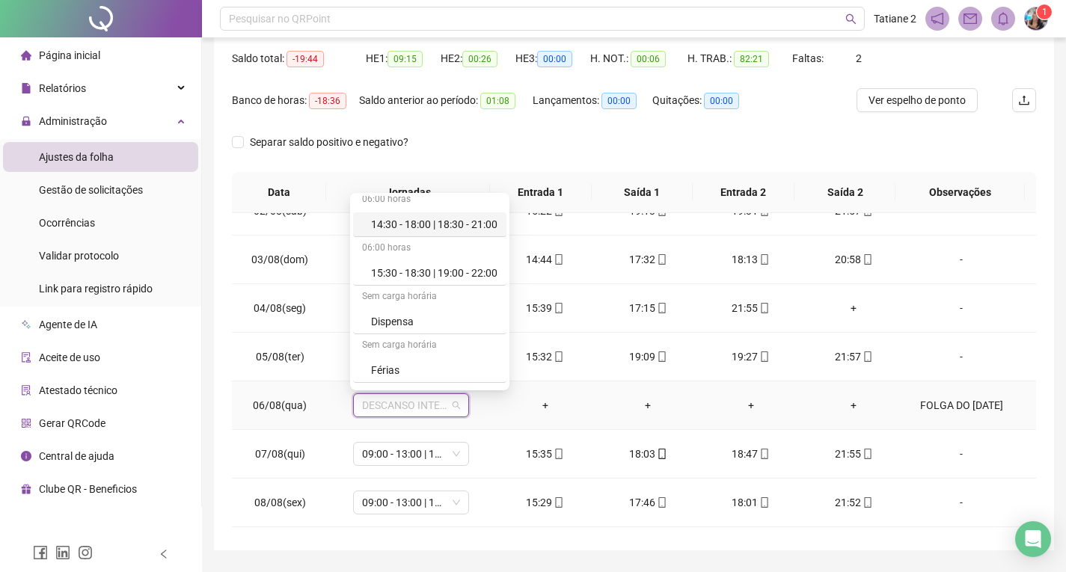
scroll to position [1753, 0]
click at [431, 283] on div "Folga" at bounding box center [434, 277] width 126 height 16
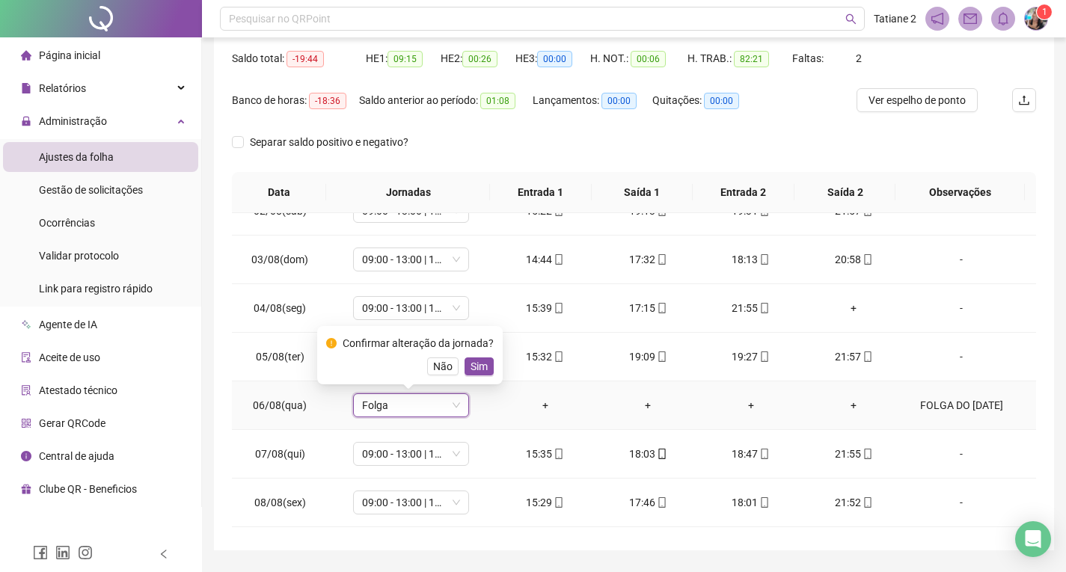
click at [481, 368] on span "Sim" at bounding box center [478, 366] width 17 height 16
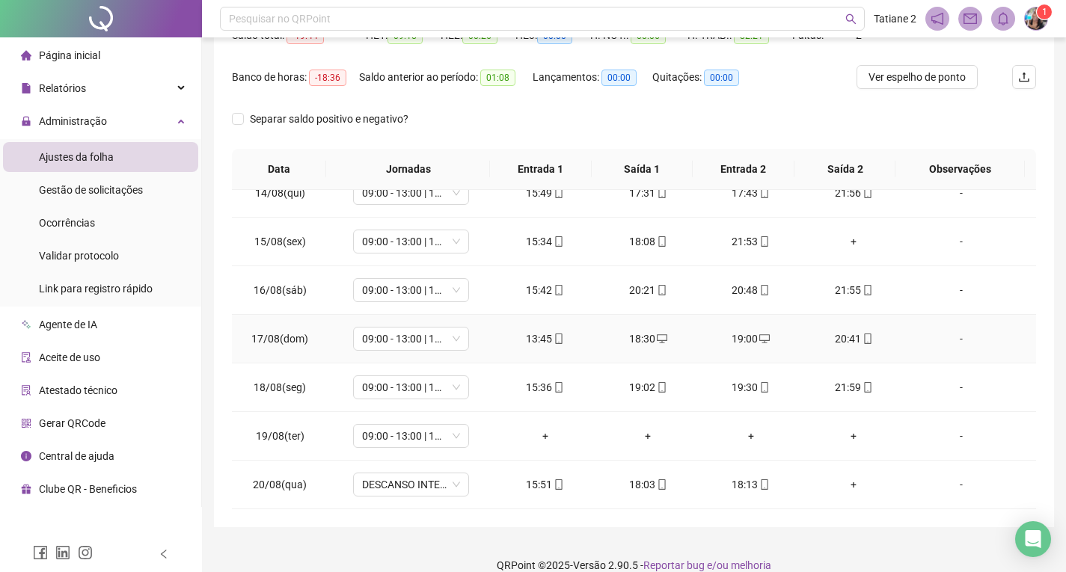
scroll to position [192, 0]
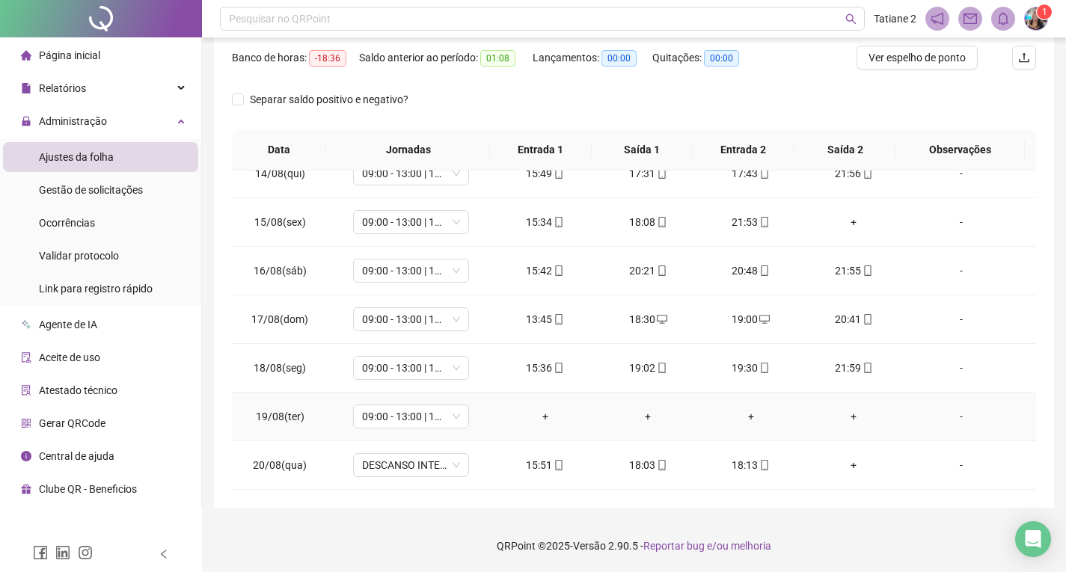
click at [952, 418] on div "-" at bounding box center [961, 416] width 88 height 16
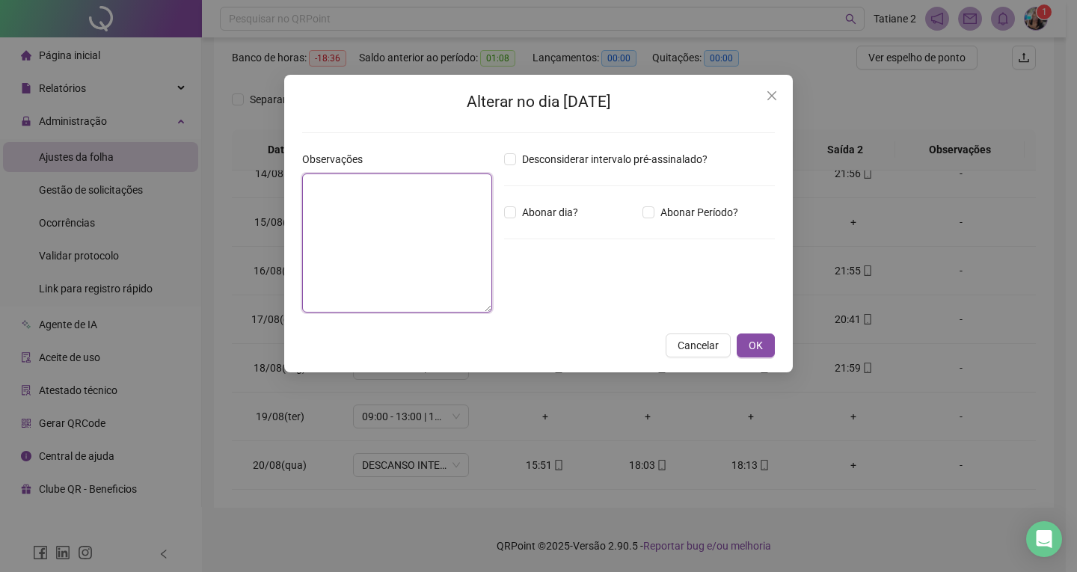
click at [426, 207] on textarea at bounding box center [397, 243] width 190 height 139
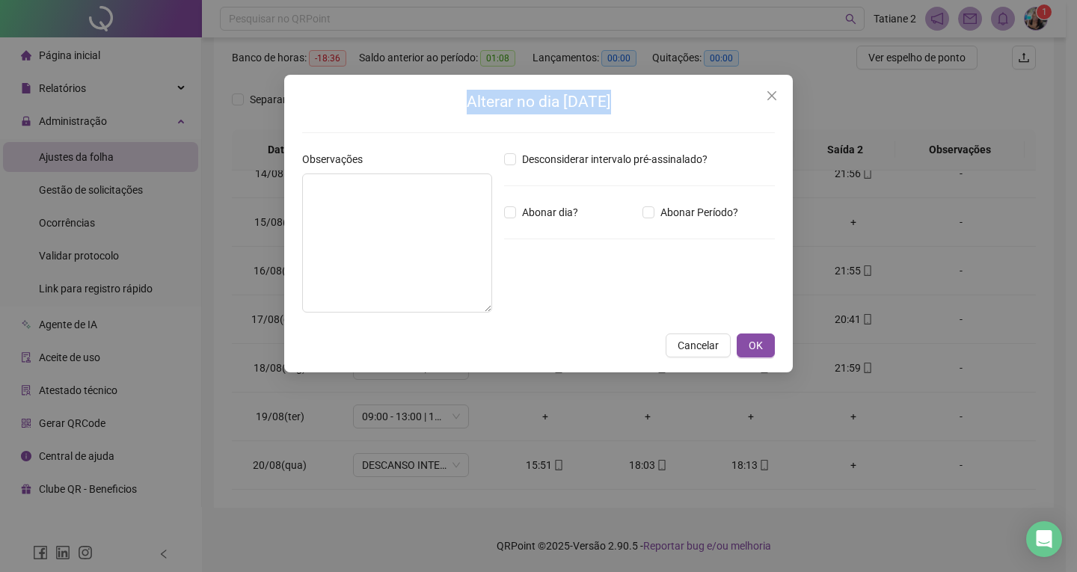
drag, startPoint x: 438, startPoint y: 107, endPoint x: 524, endPoint y: 130, distance: 89.1
click at [524, 130] on div "Alterar no dia [DATE] Observações Desconsiderar intervalo pré-assinalado? Abona…" at bounding box center [538, 207] width 473 height 235
click at [772, 109] on h2 "Alterar no dia [DATE]" at bounding box center [538, 102] width 473 height 25
click at [767, 94] on icon "close" at bounding box center [772, 96] width 12 height 12
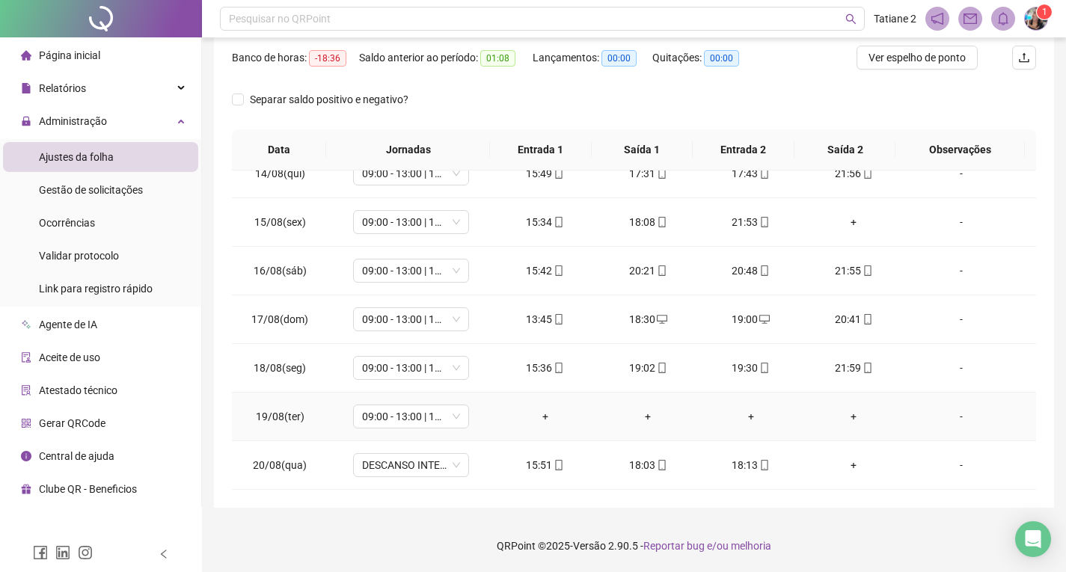
click at [948, 421] on div "-" at bounding box center [961, 416] width 88 height 16
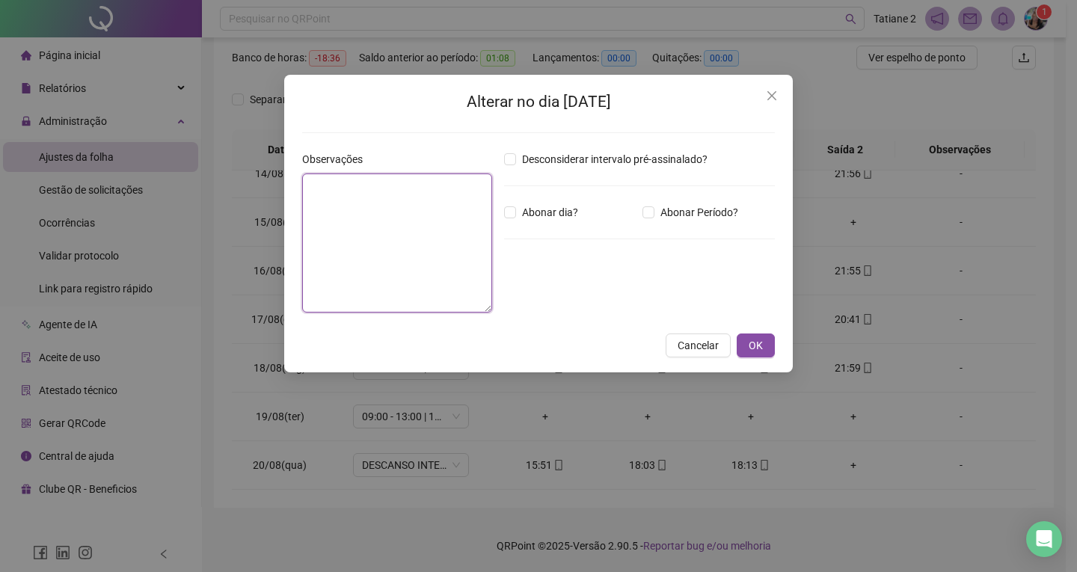
click at [322, 203] on textarea at bounding box center [397, 243] width 190 height 139
type textarea "**********"
click at [771, 334] on button "OK" at bounding box center [756, 346] width 38 height 24
click at [766, 347] on button "OK" at bounding box center [756, 346] width 38 height 24
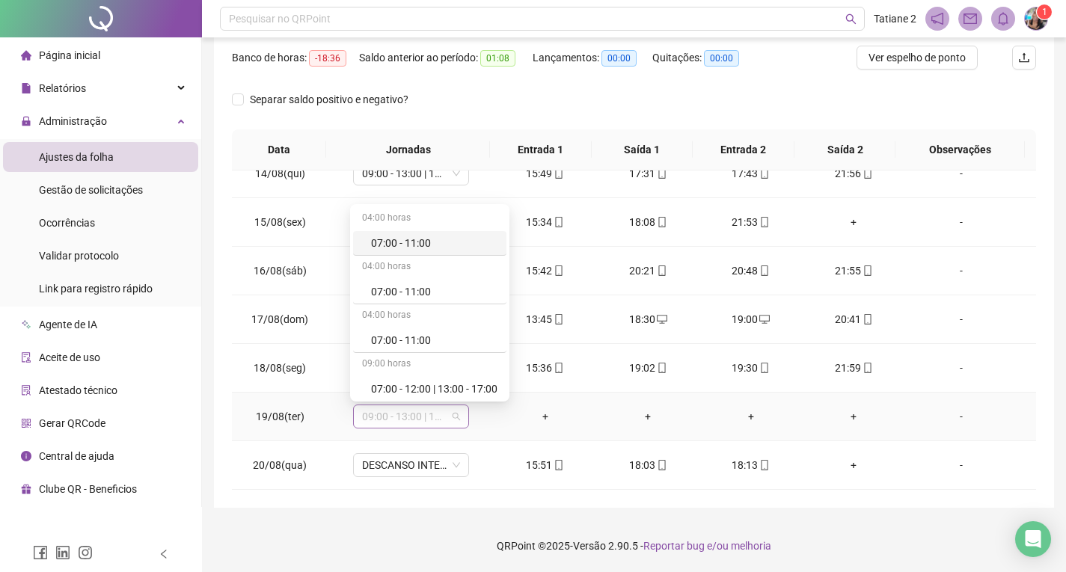
click at [456, 411] on div "09:00 - 13:00 | 13:30 - 15:30" at bounding box center [411, 417] width 116 height 24
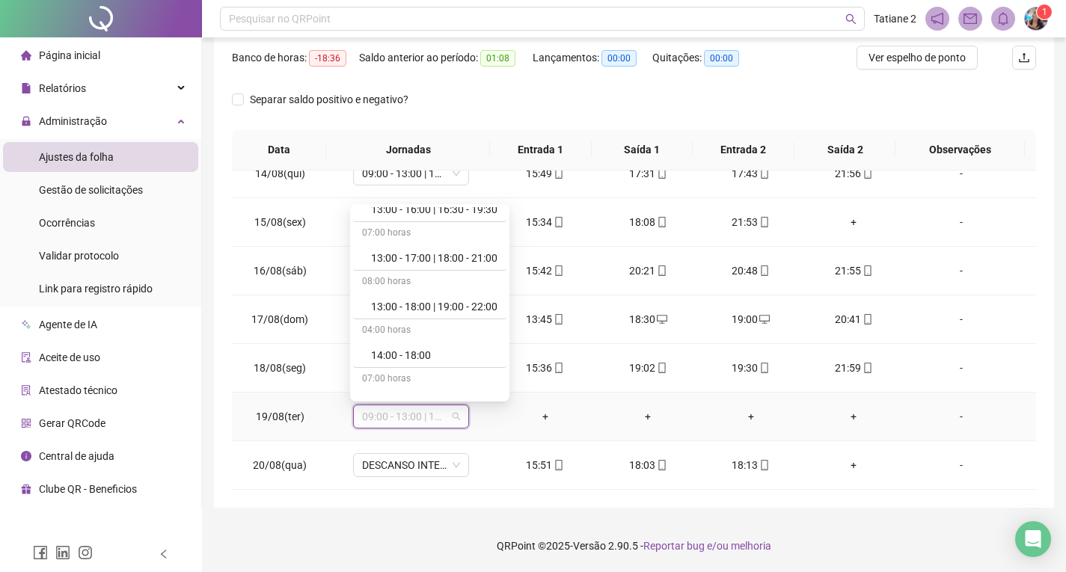
scroll to position [1753, 0]
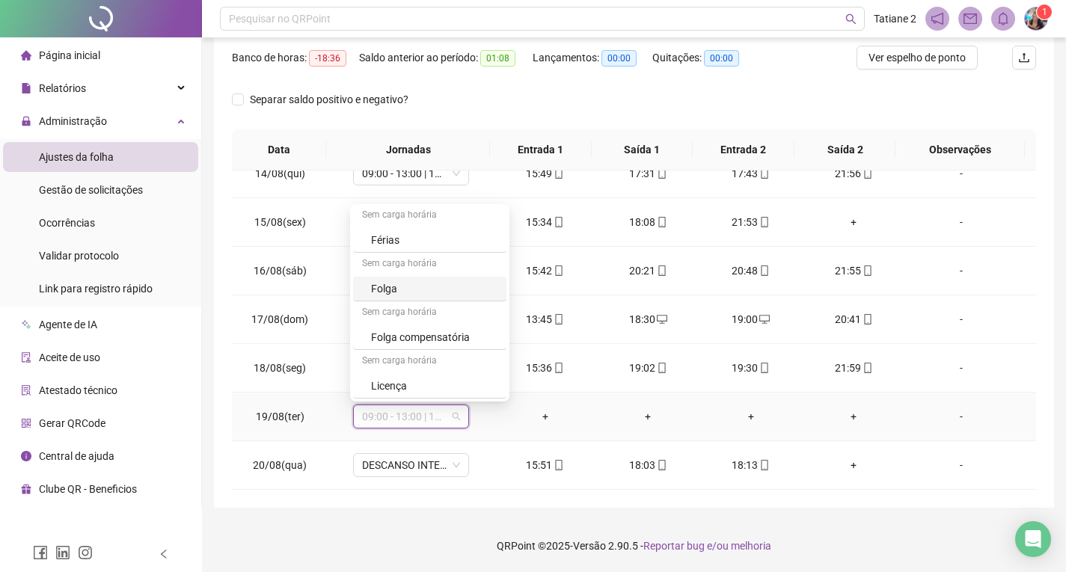
click at [396, 298] on div "Folga" at bounding box center [429, 289] width 153 height 25
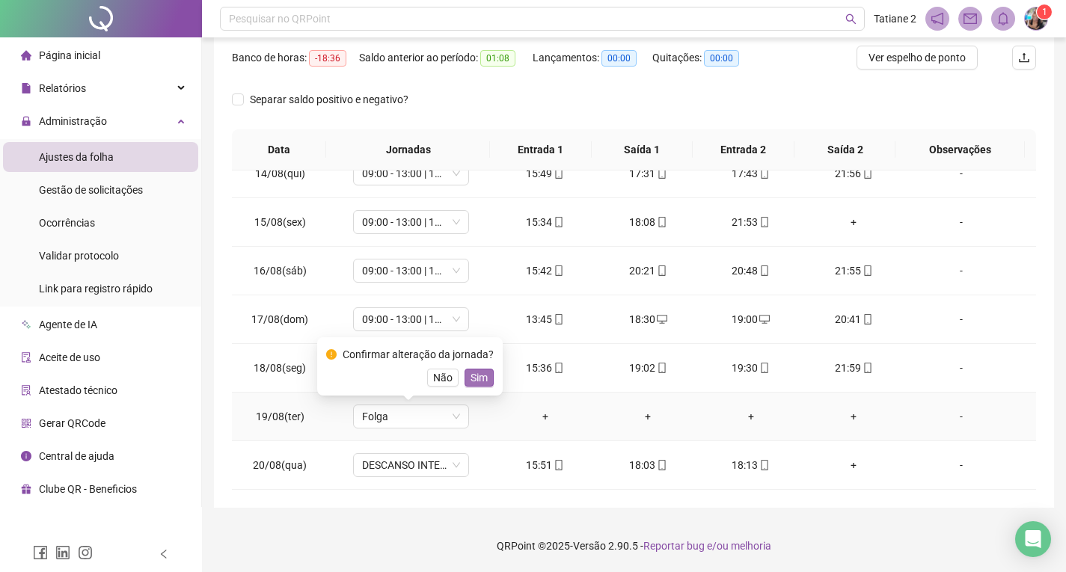
click at [470, 372] on span "Sim" at bounding box center [478, 377] width 17 height 16
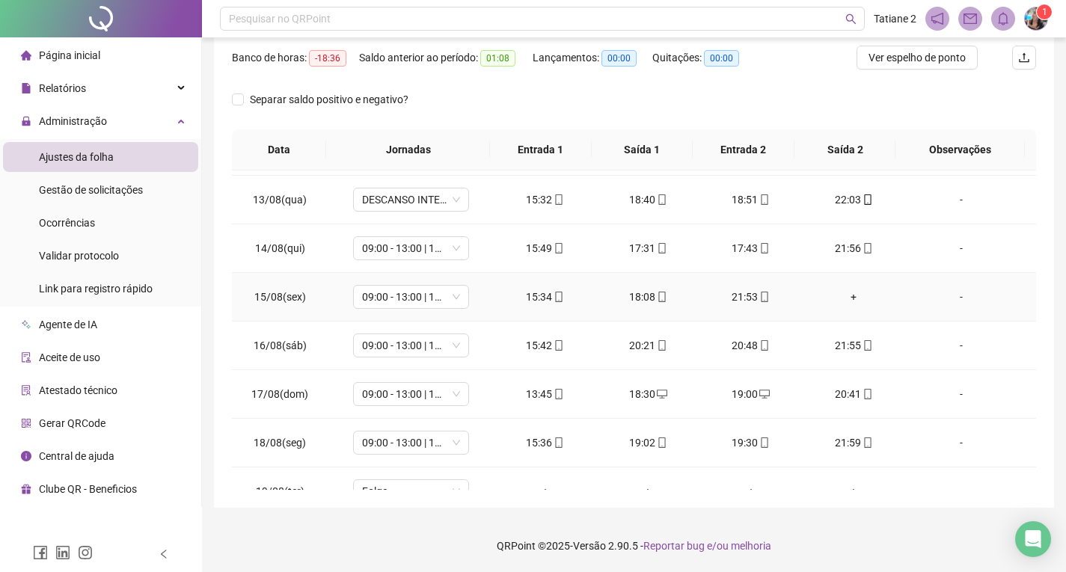
click at [842, 295] on div "+" at bounding box center [854, 297] width 79 height 16
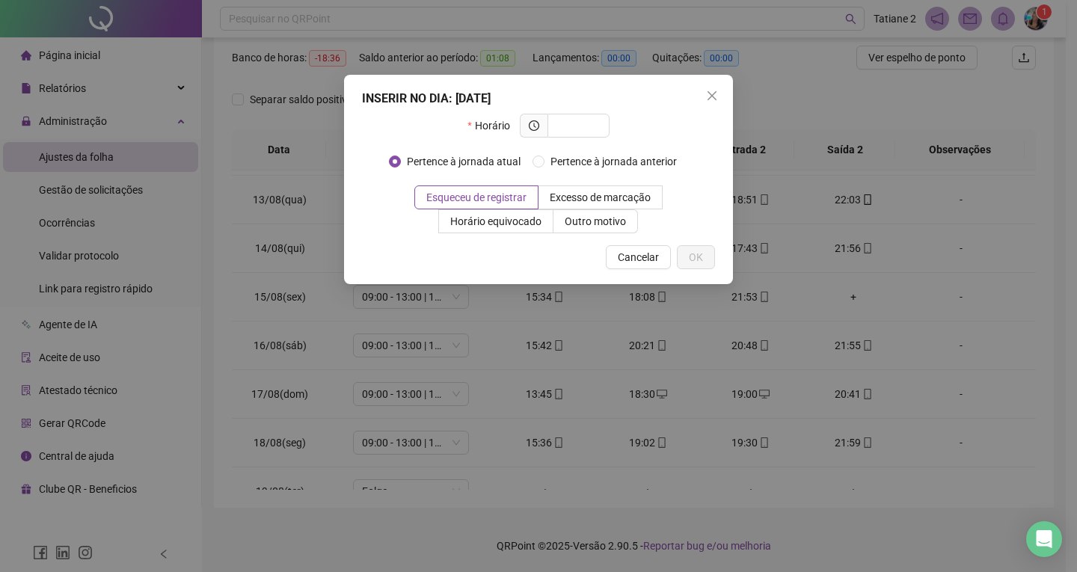
click at [712, 101] on icon "close" at bounding box center [712, 96] width 12 height 12
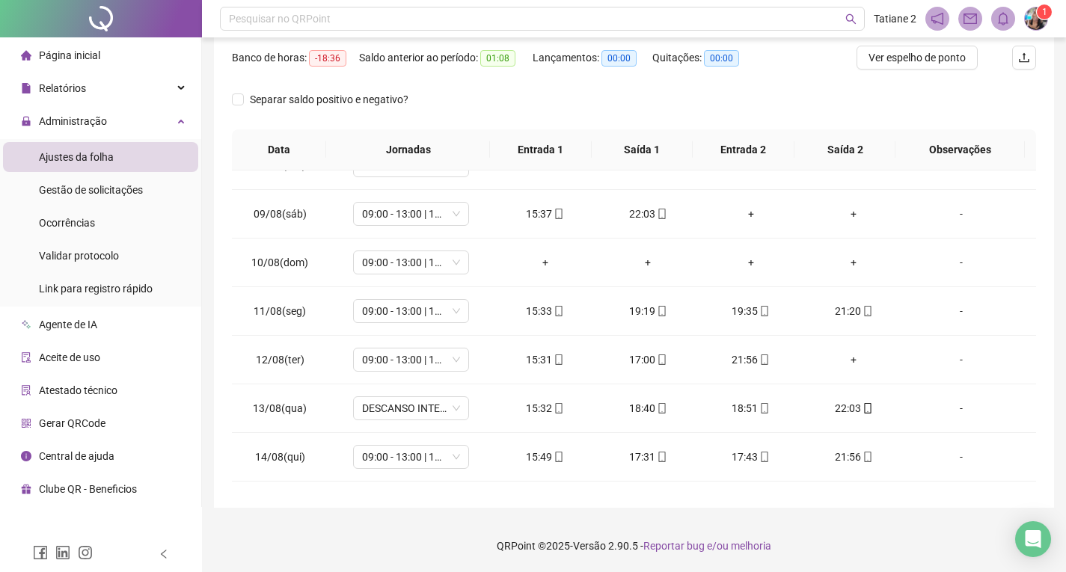
scroll to position [374, 0]
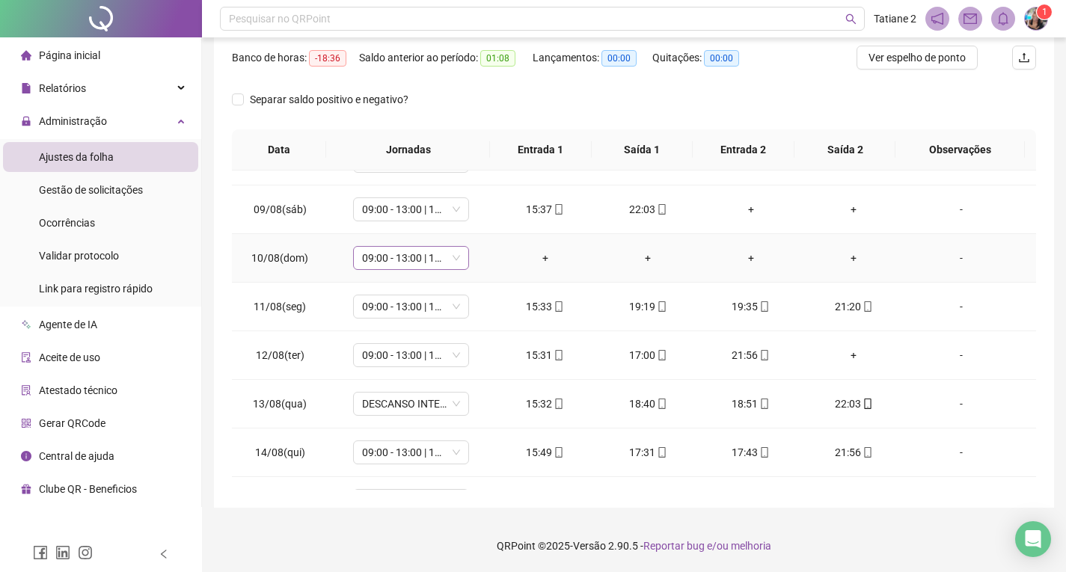
click at [455, 261] on span "09:00 - 13:00 | 13:30 - 15:30" at bounding box center [411, 258] width 98 height 22
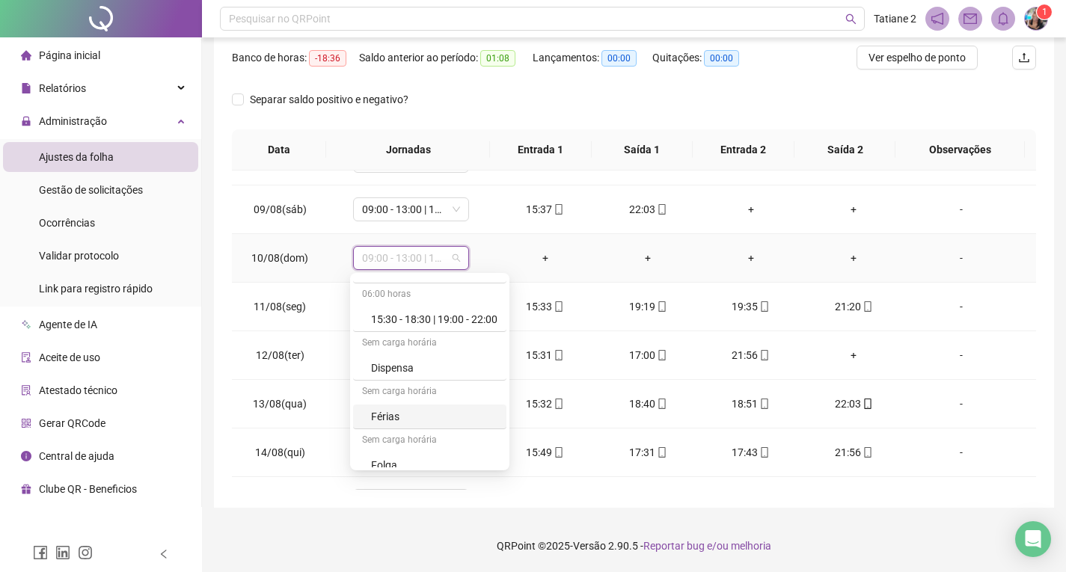
scroll to position [1720, 0]
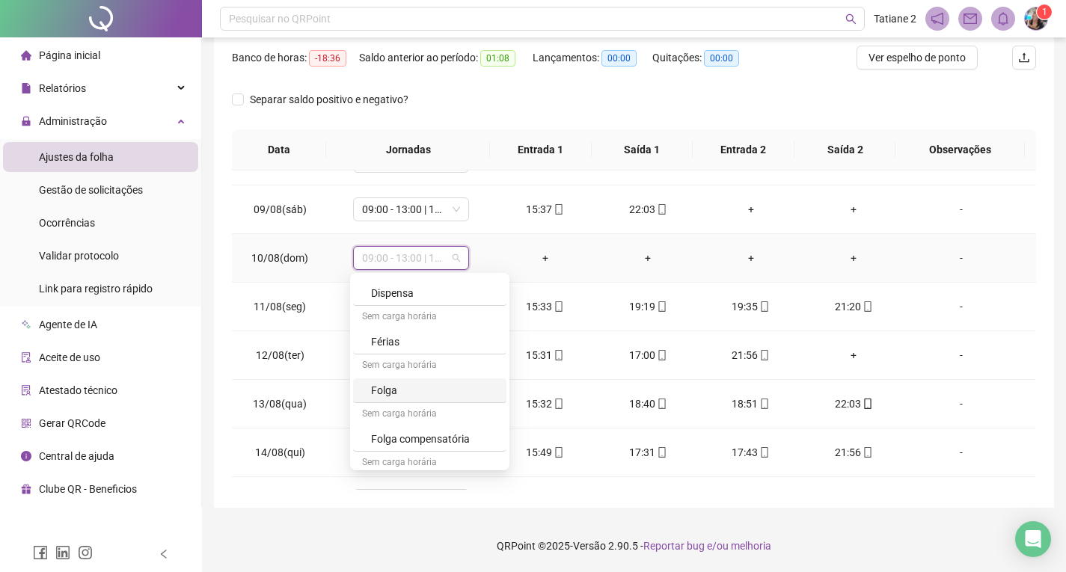
click at [389, 388] on div "Folga" at bounding box center [434, 390] width 126 height 16
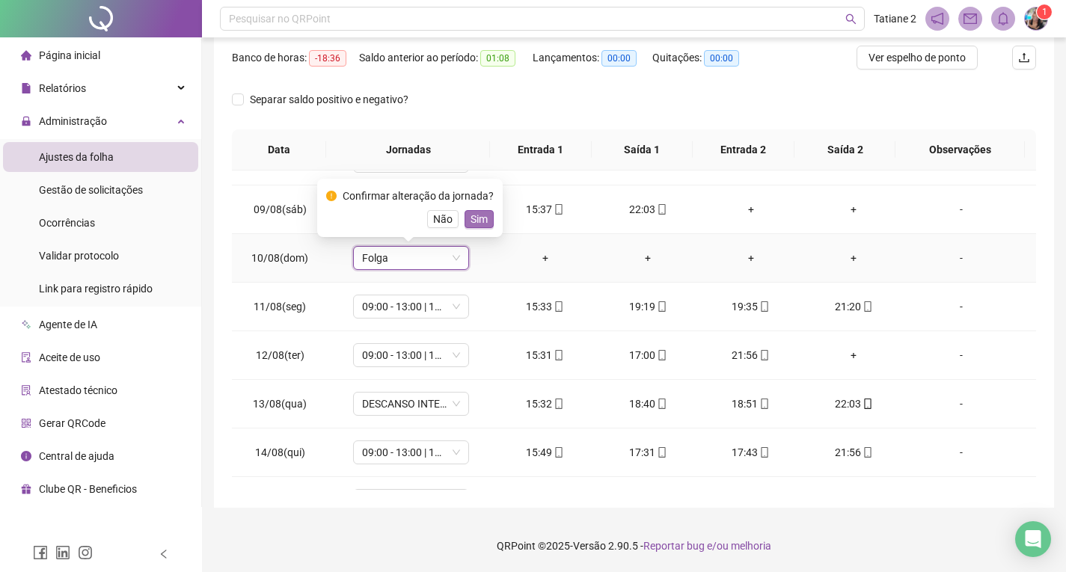
click at [483, 217] on span "Sim" at bounding box center [478, 219] width 17 height 16
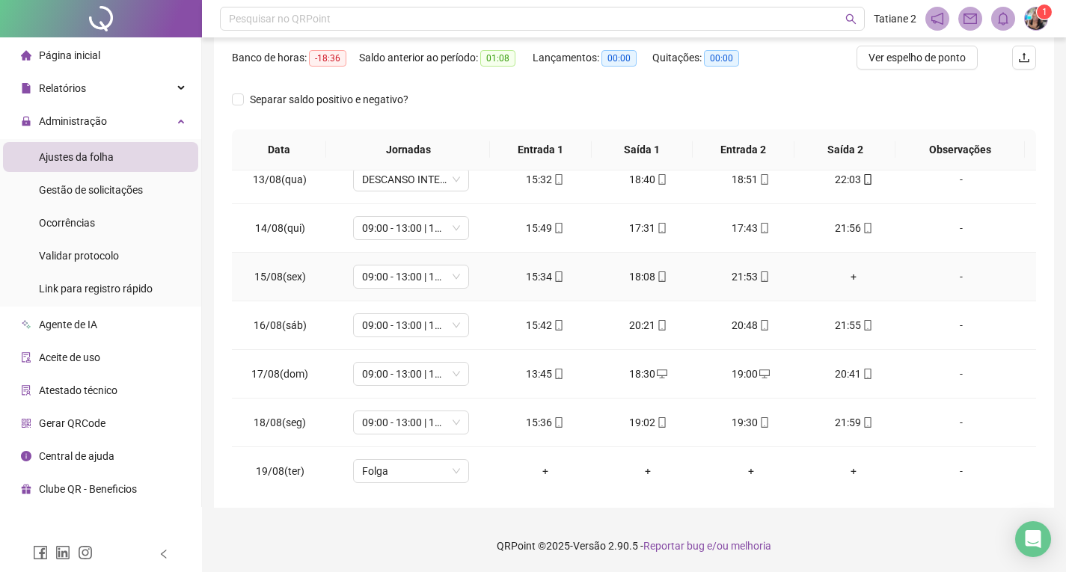
scroll to position [653, 0]
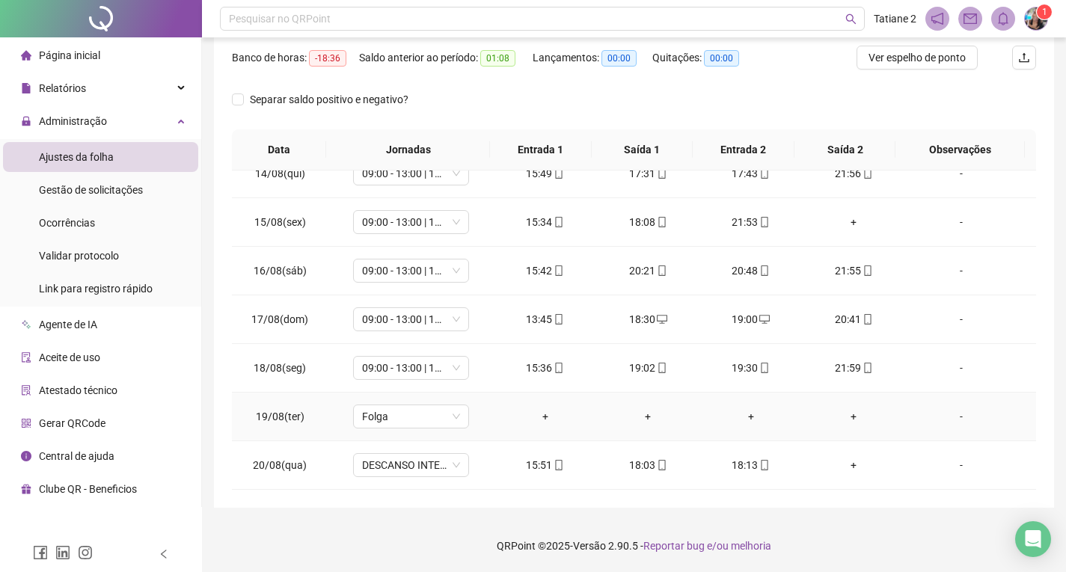
click at [951, 417] on div "-" at bounding box center [961, 416] width 88 height 16
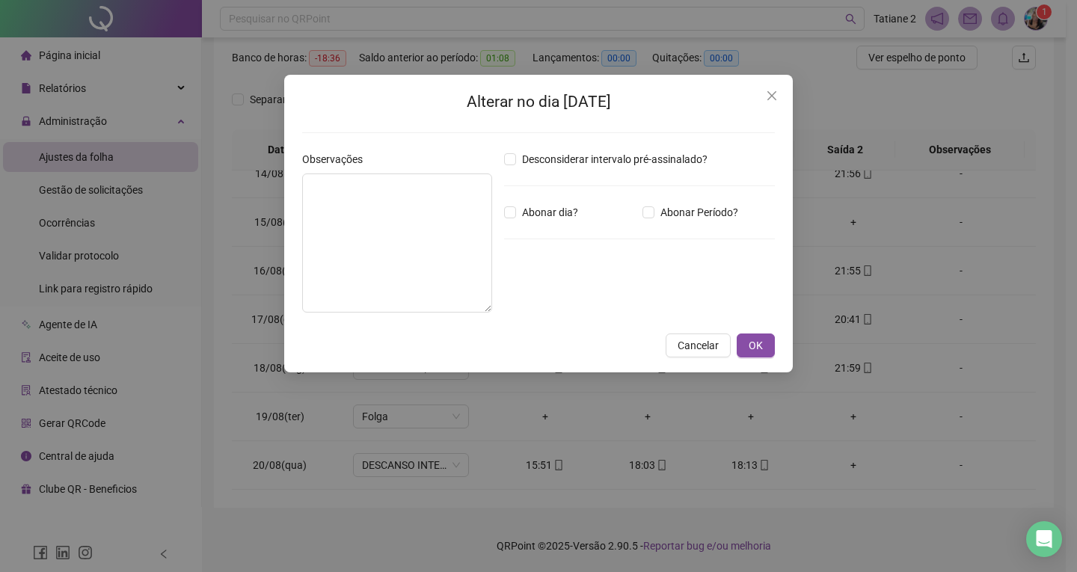
type textarea "**********"
click at [743, 337] on button "OK" at bounding box center [756, 346] width 38 height 24
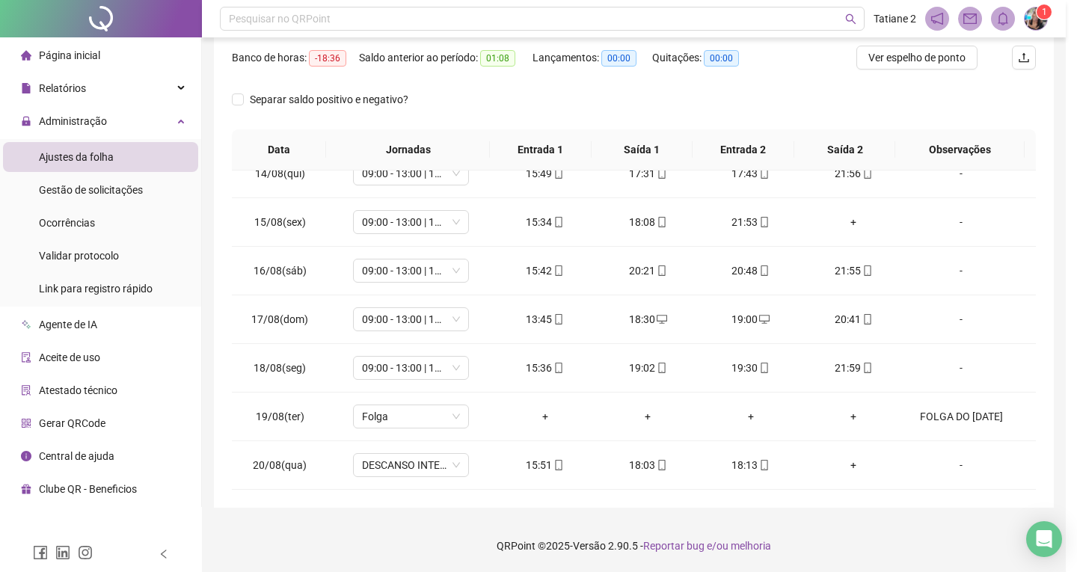
click at [748, 338] on body "**********" at bounding box center [533, 94] width 1066 height 572
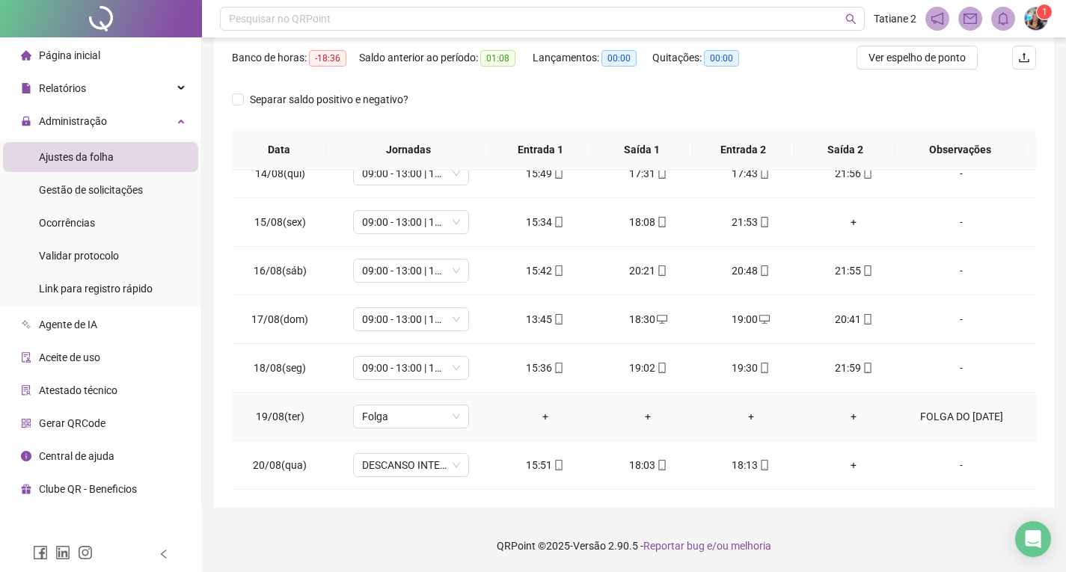
click at [950, 420] on div "FOLGA DO [DATE]" at bounding box center [961, 416] width 88 height 16
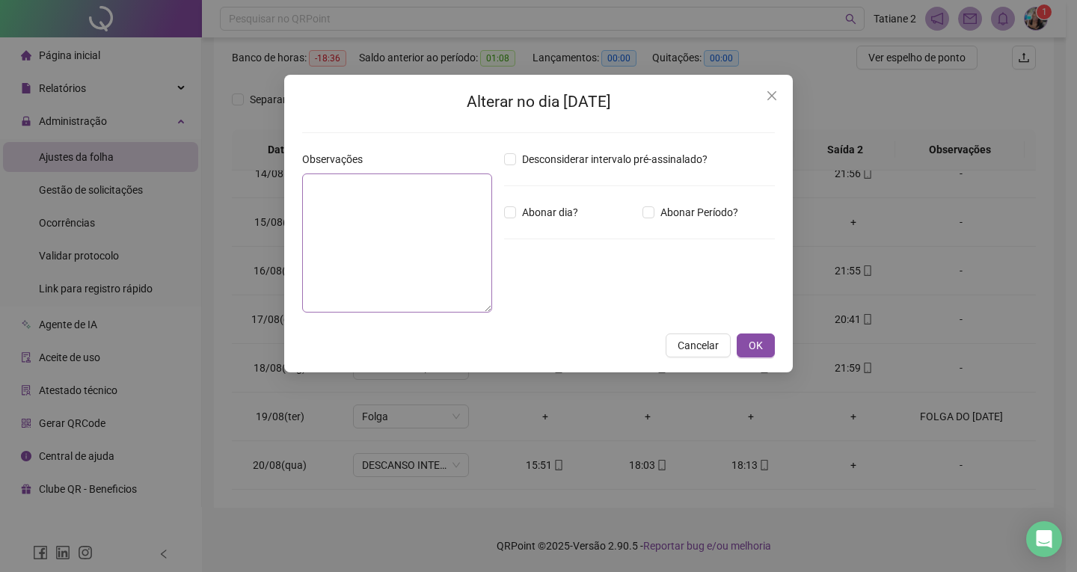
type textarea "**********"
click at [776, 100] on icon "close" at bounding box center [771, 95] width 9 height 9
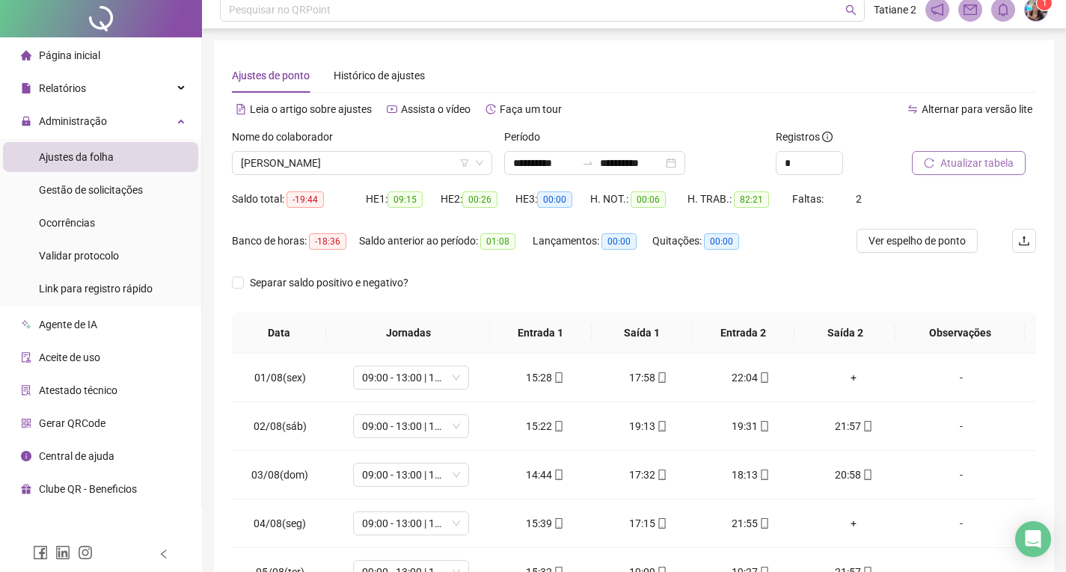
scroll to position [0, 0]
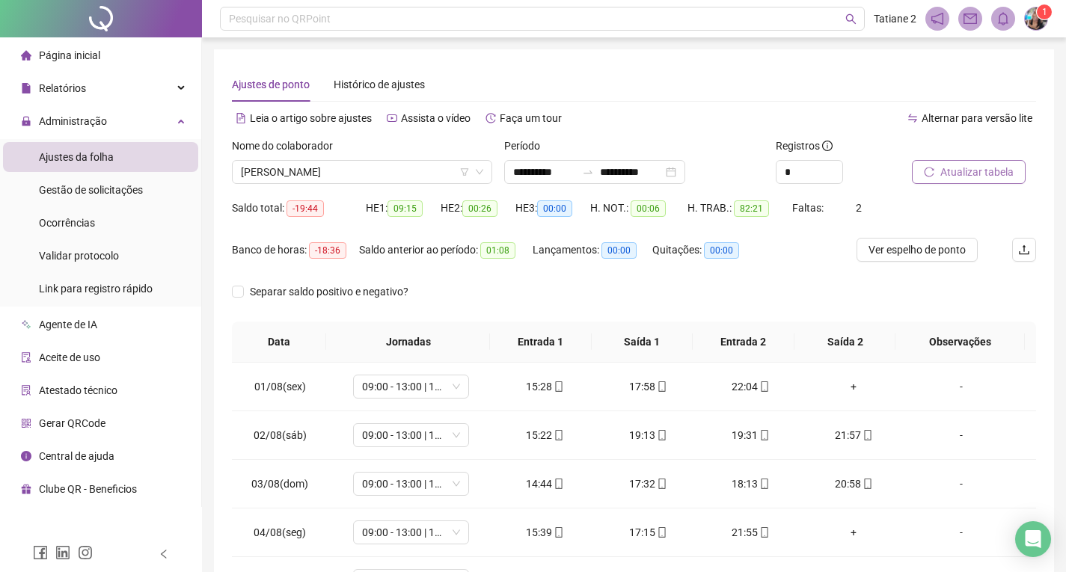
click at [949, 174] on span "Atualizar tabela" at bounding box center [976, 172] width 73 height 16
click at [84, 194] on span "Gestão de solicitações" at bounding box center [91, 190] width 104 height 12
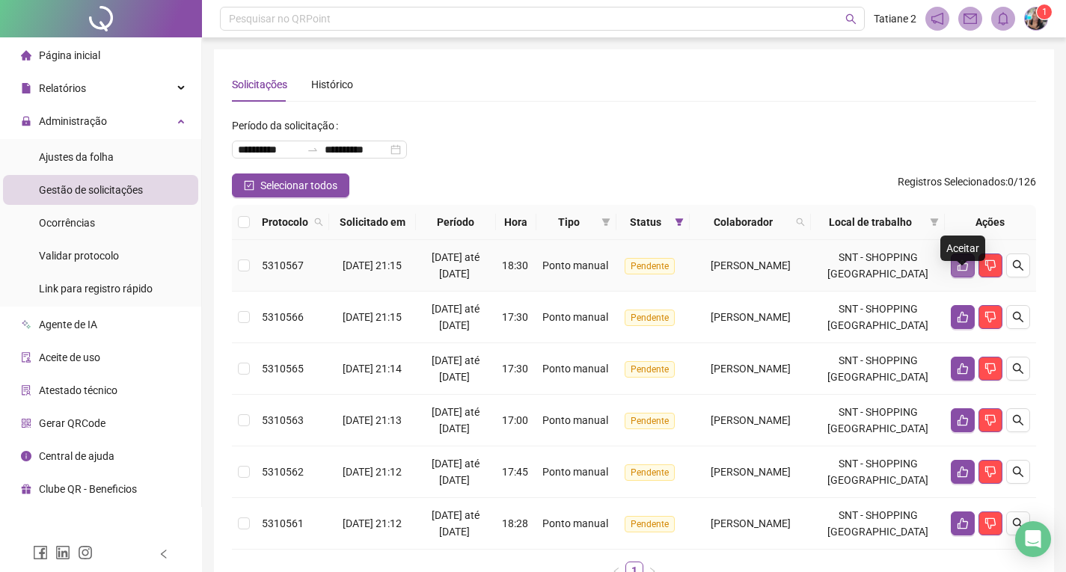
click at [965, 277] on button "button" at bounding box center [963, 266] width 24 height 24
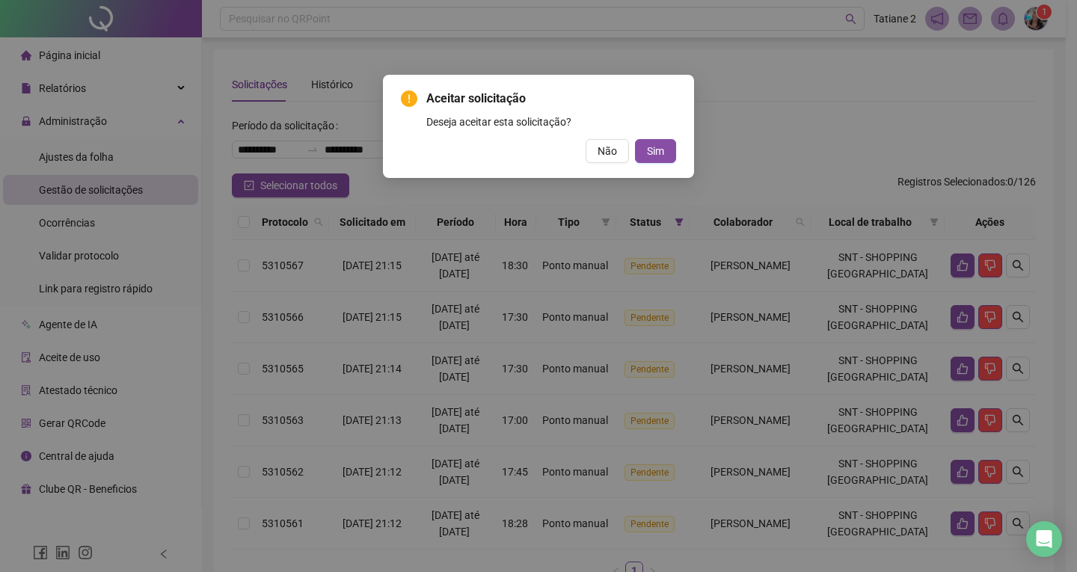
click at [660, 163] on div "Aceitar solicitação Deseja aceitar esta solicitação? Não Sim" at bounding box center [538, 126] width 311 height 103
click at [660, 152] on span "Sim" at bounding box center [655, 151] width 17 height 16
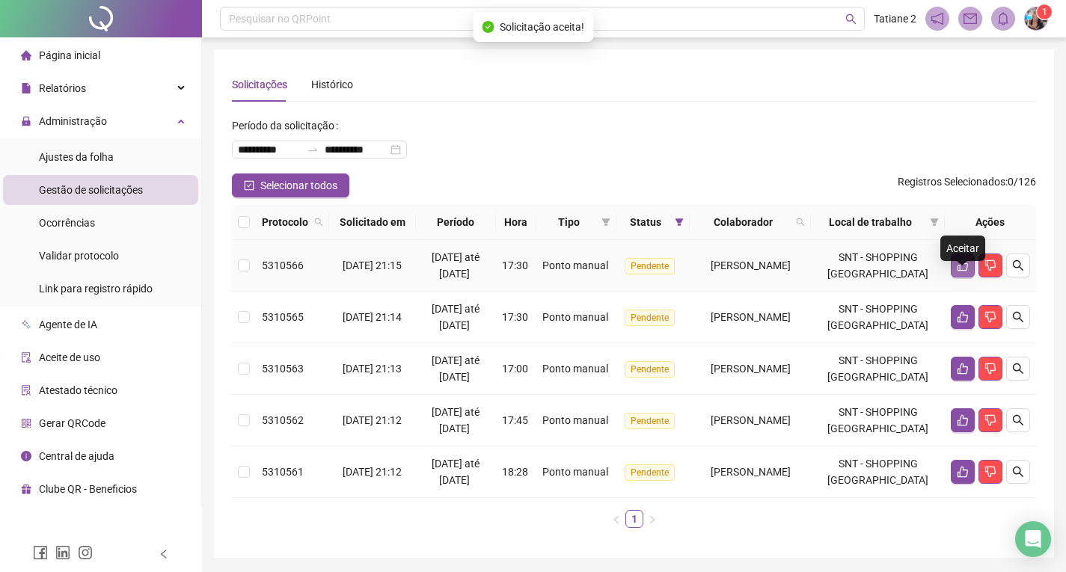
click at [957, 272] on icon "like" at bounding box center [962, 265] width 10 height 11
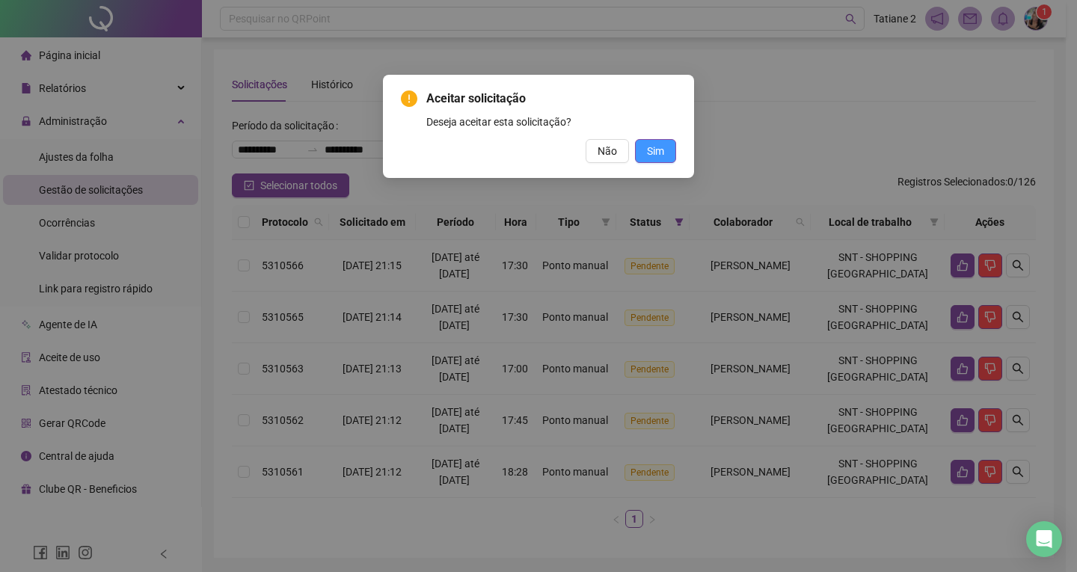
click at [662, 158] on span "Sim" at bounding box center [655, 151] width 17 height 16
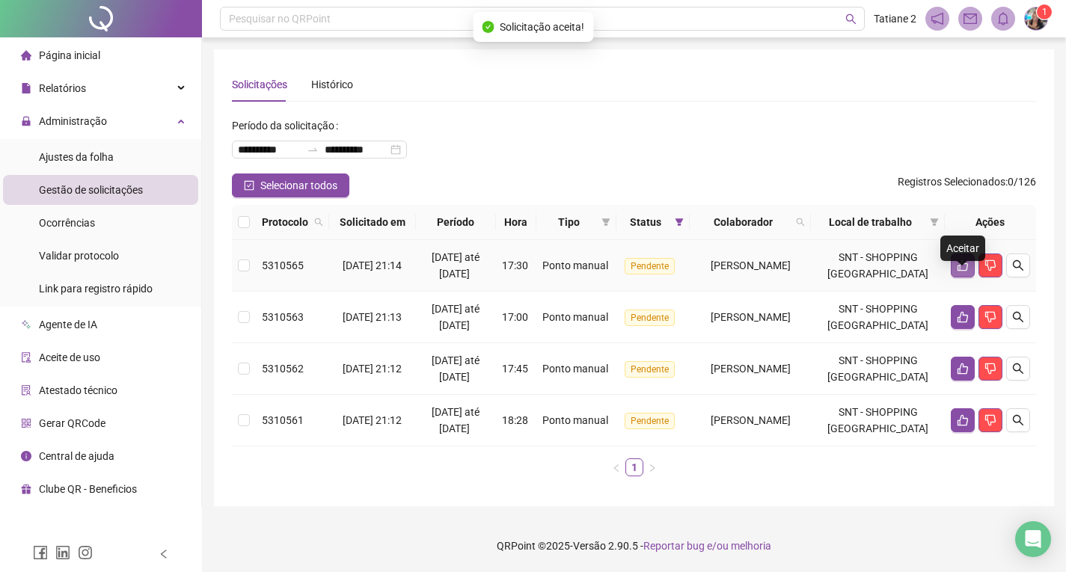
click at [965, 273] on button "button" at bounding box center [963, 266] width 24 height 24
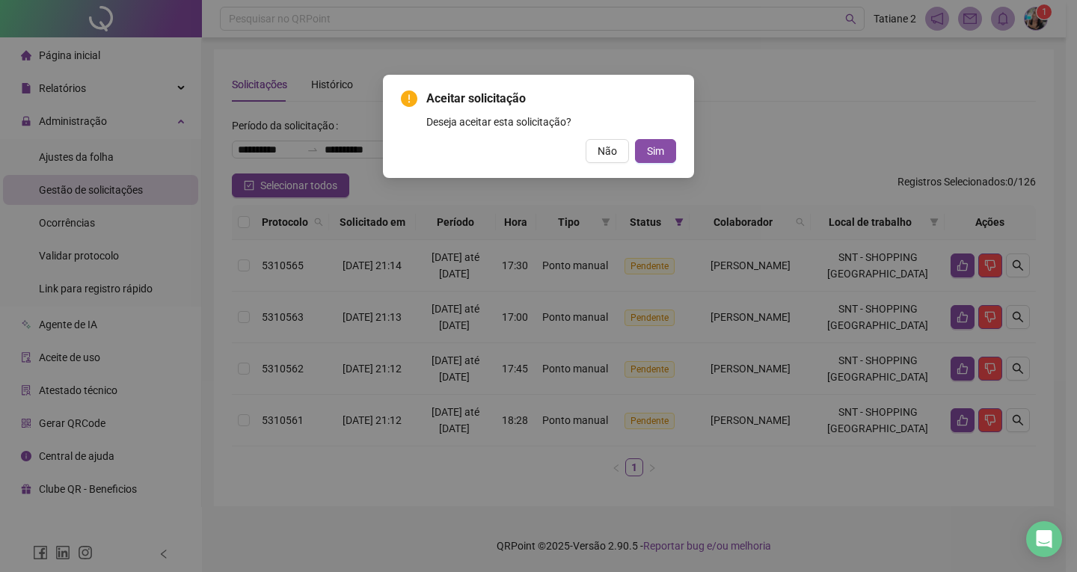
click at [631, 141] on div "Não Sim" at bounding box center [538, 151] width 275 height 24
click at [645, 150] on button "Sim" at bounding box center [655, 151] width 41 height 24
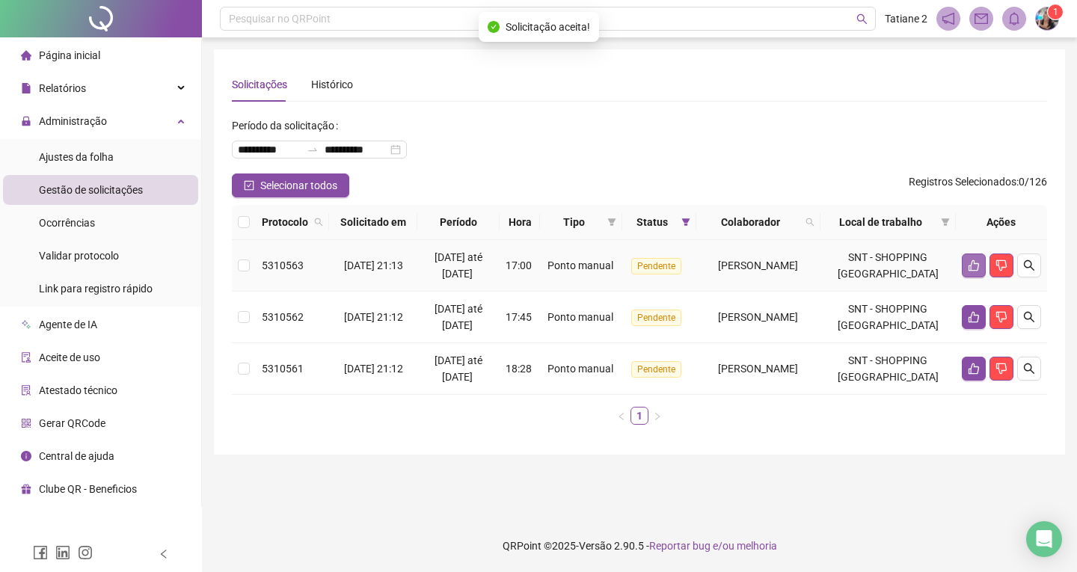
click at [963, 277] on button "button" at bounding box center [974, 266] width 24 height 24
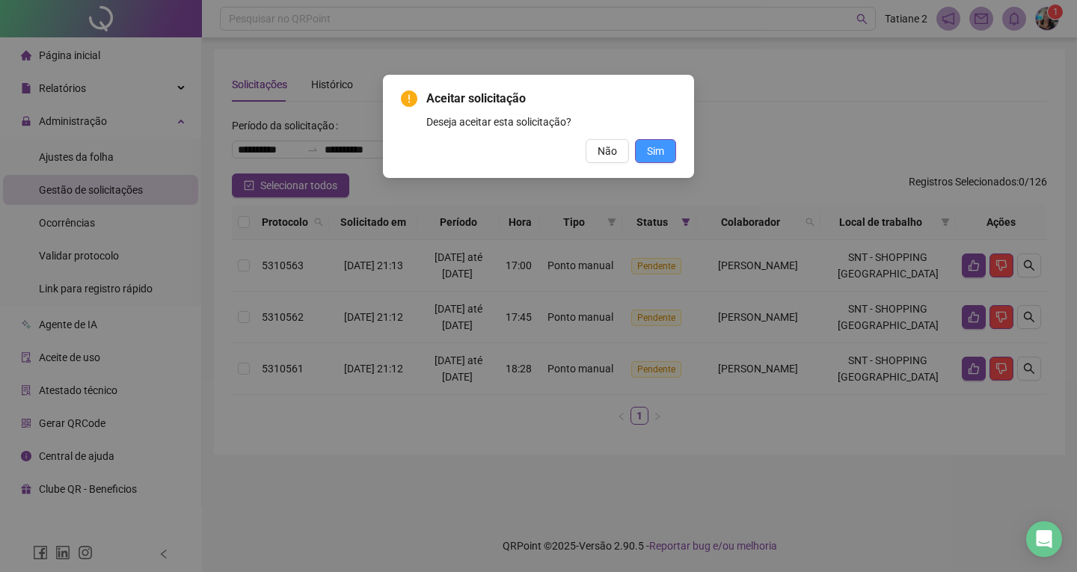
click at [664, 149] on button "Sim" at bounding box center [655, 151] width 41 height 24
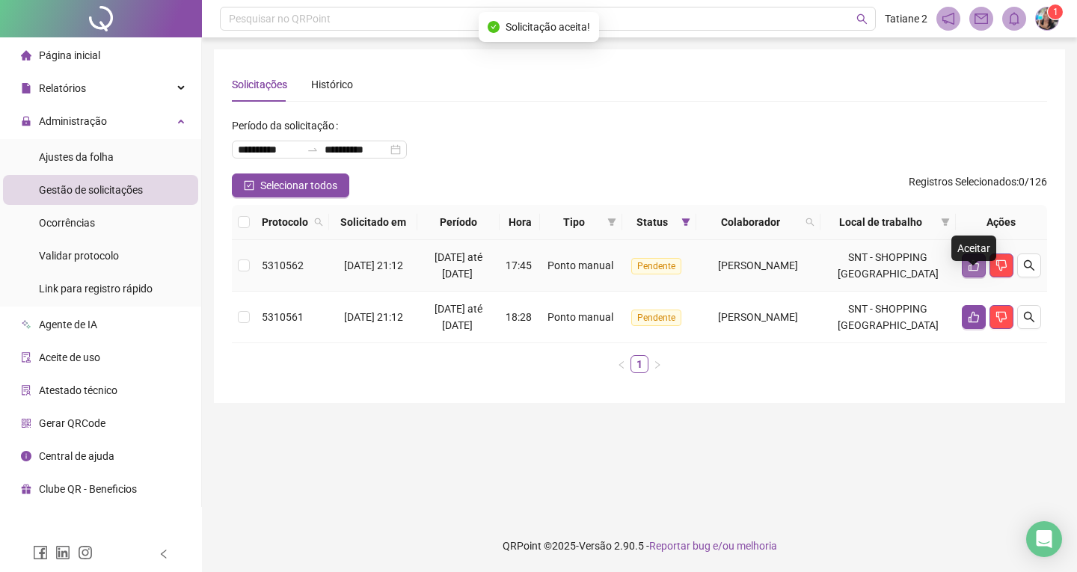
click at [971, 272] on icon "like" at bounding box center [974, 265] width 10 height 11
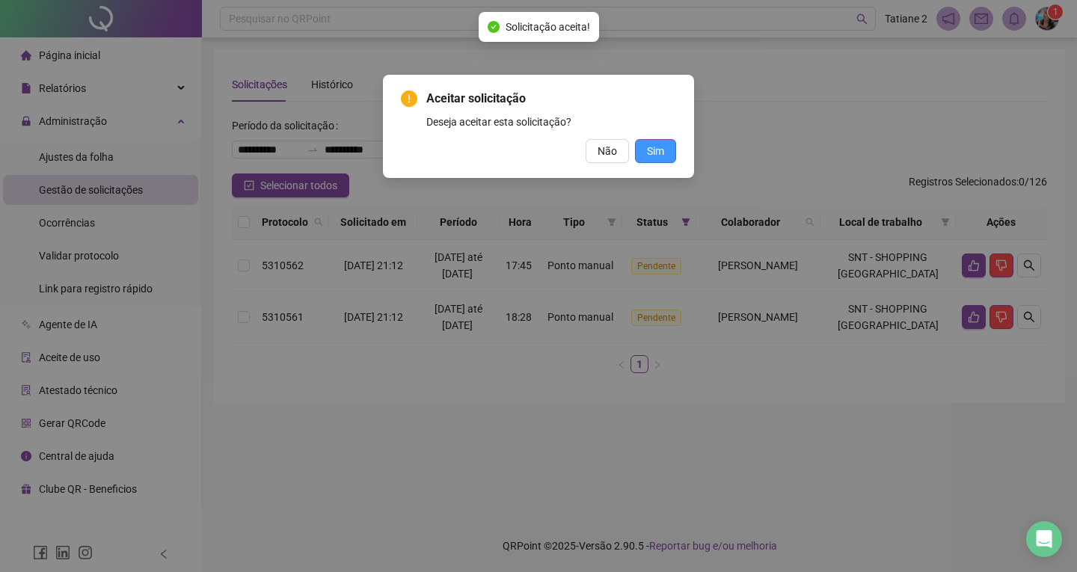
click at [675, 159] on button "Sim" at bounding box center [655, 151] width 41 height 24
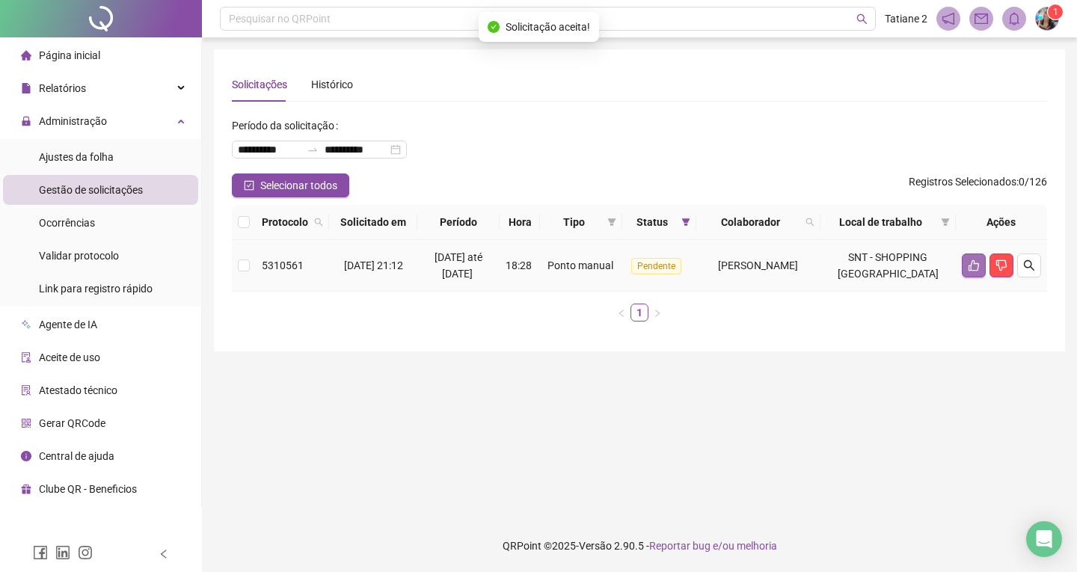
click at [968, 272] on icon "like" at bounding box center [974, 266] width 12 height 12
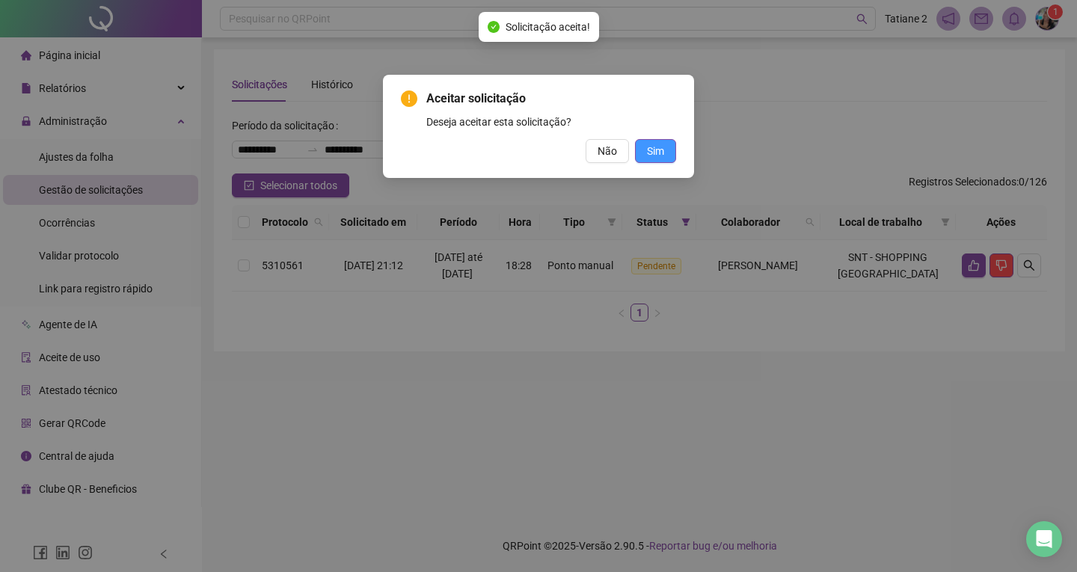
click at [662, 158] on span "Sim" at bounding box center [655, 151] width 17 height 16
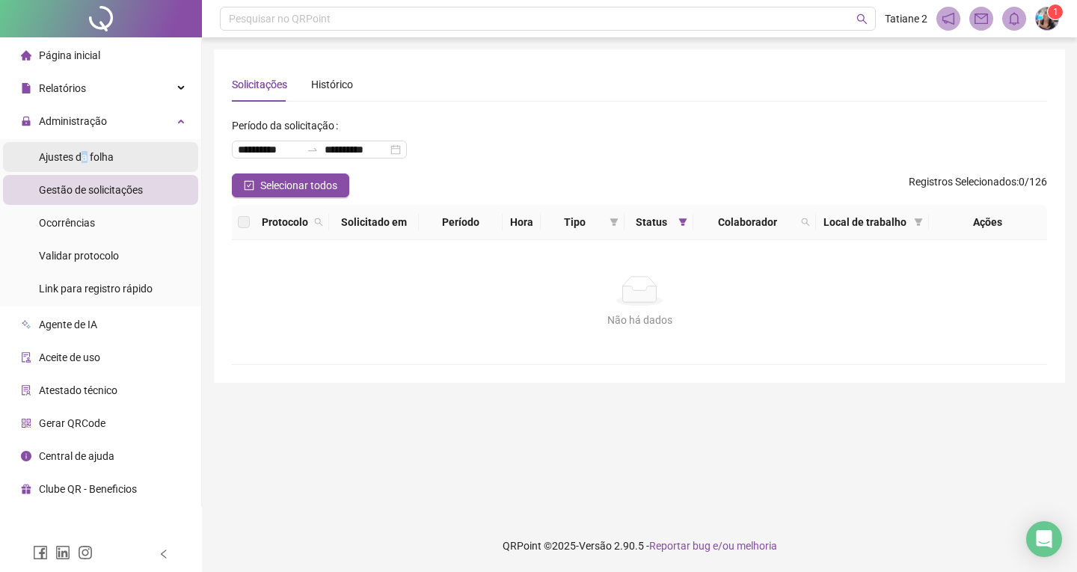
click at [86, 153] on span "Ajustes da folha" at bounding box center [76, 157] width 75 height 12
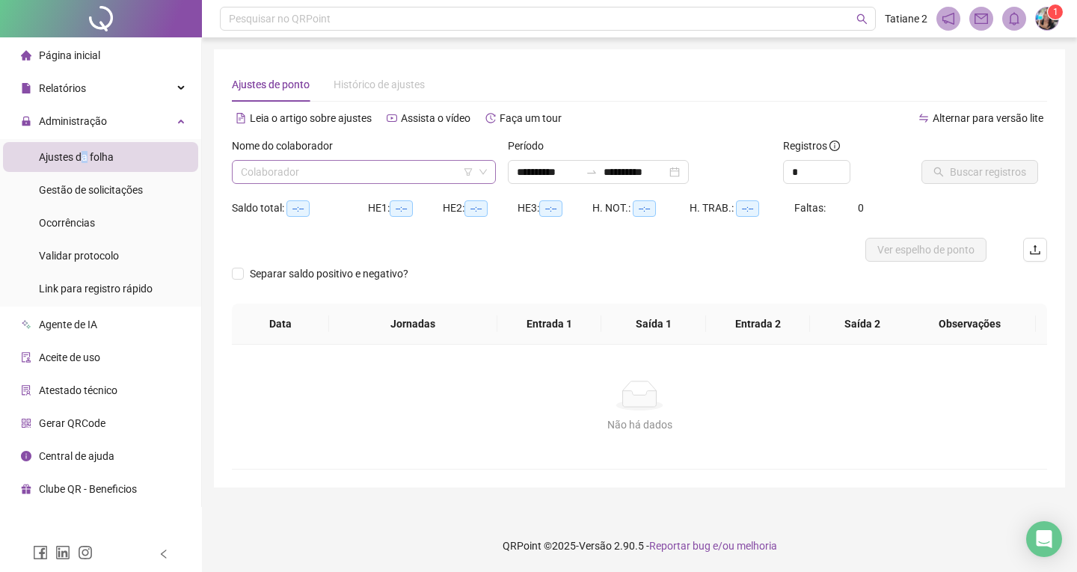
click at [483, 173] on icon "down" at bounding box center [483, 172] width 9 height 9
click at [464, 166] on input "search" at bounding box center [357, 172] width 233 height 22
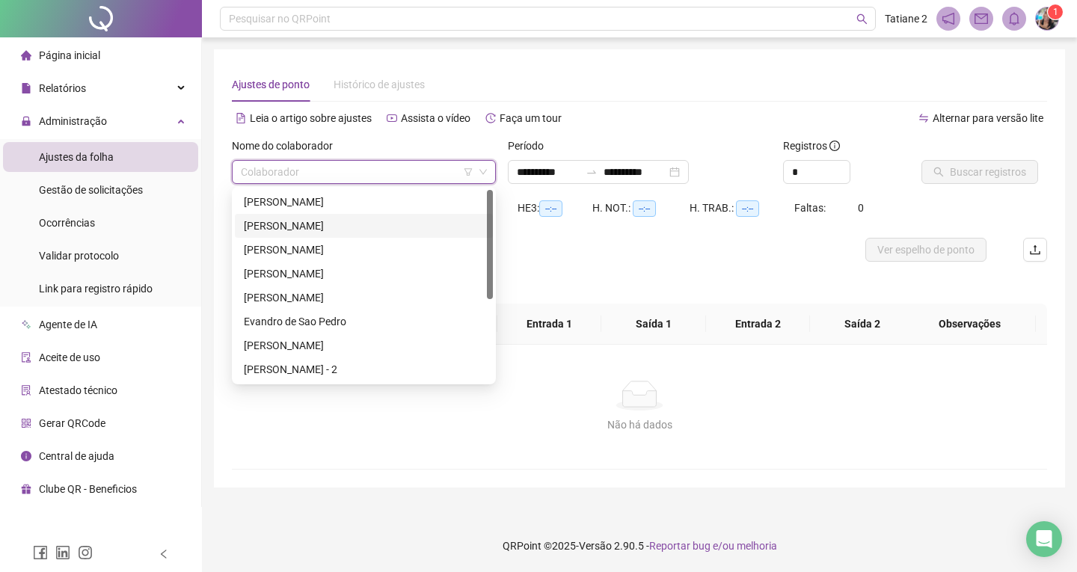
click at [366, 222] on div "[PERSON_NAME]" at bounding box center [364, 226] width 240 height 16
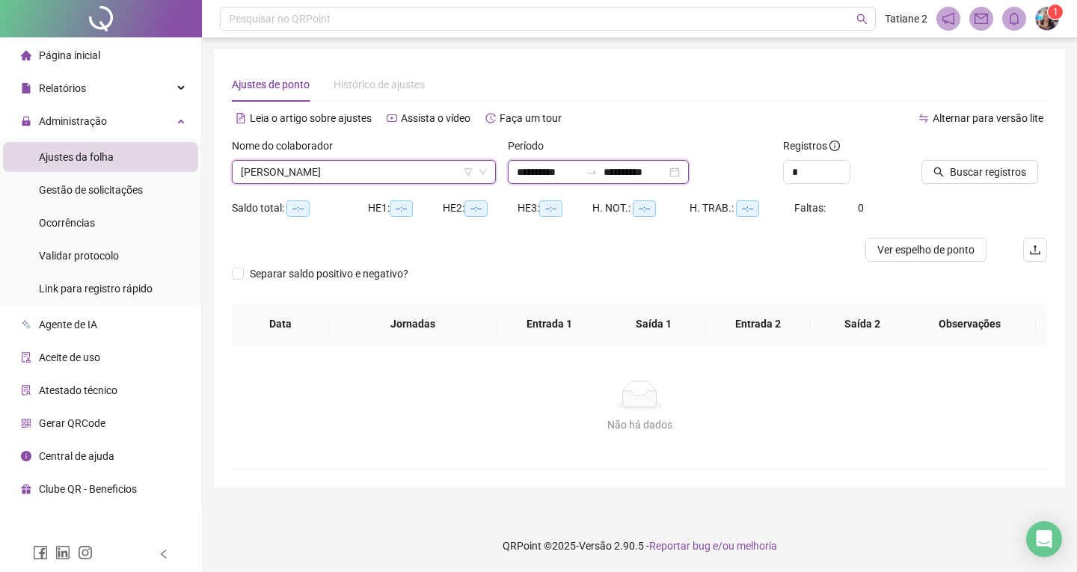
click at [666, 172] on input "**********" at bounding box center [635, 172] width 63 height 16
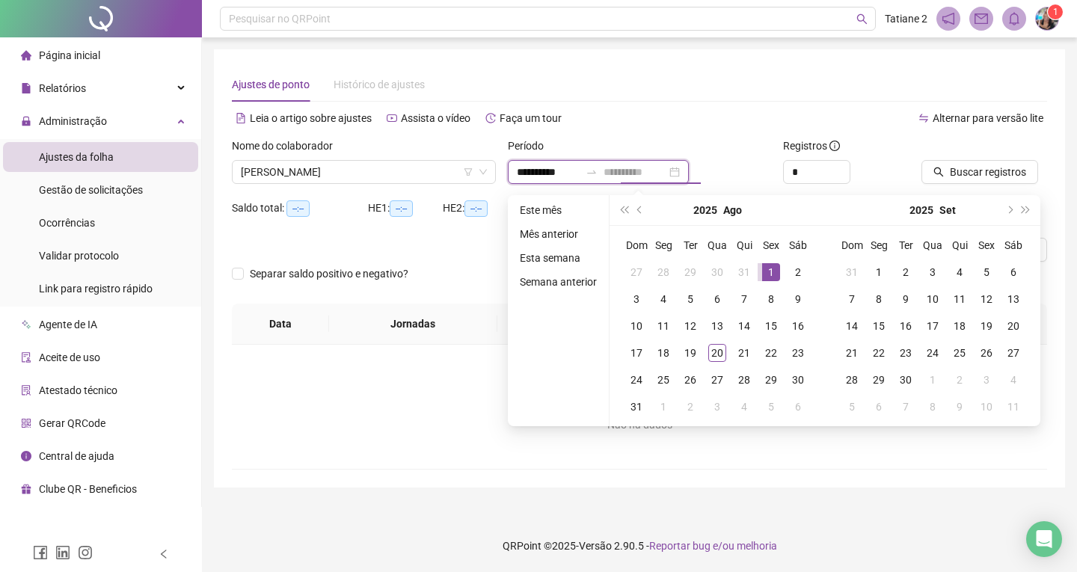
type input "**********"
click at [760, 270] on td "1" at bounding box center [771, 272] width 27 height 27
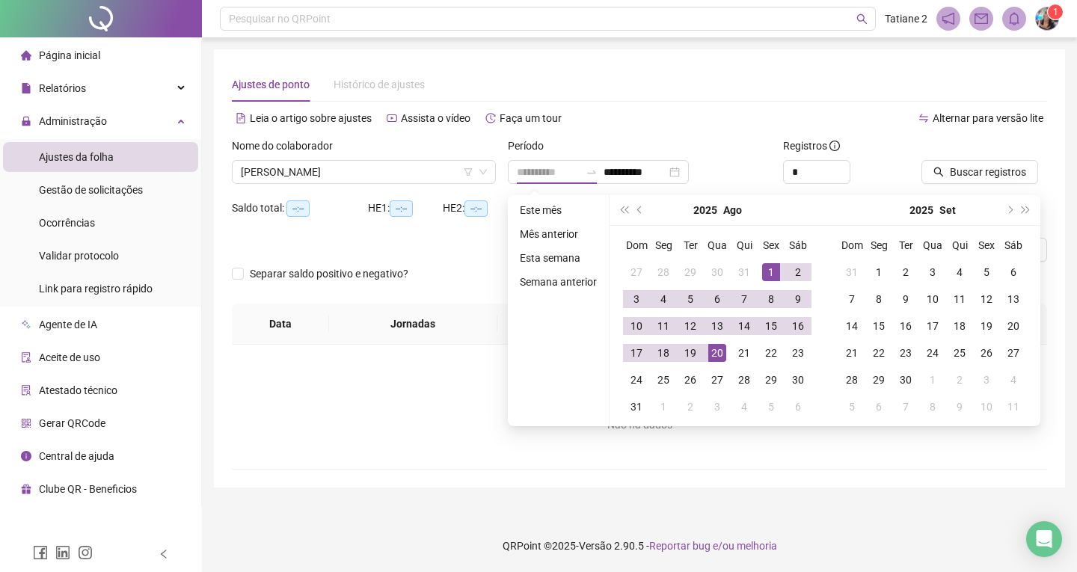
click at [719, 346] on div "20" at bounding box center [717, 353] width 18 height 18
type input "**********"
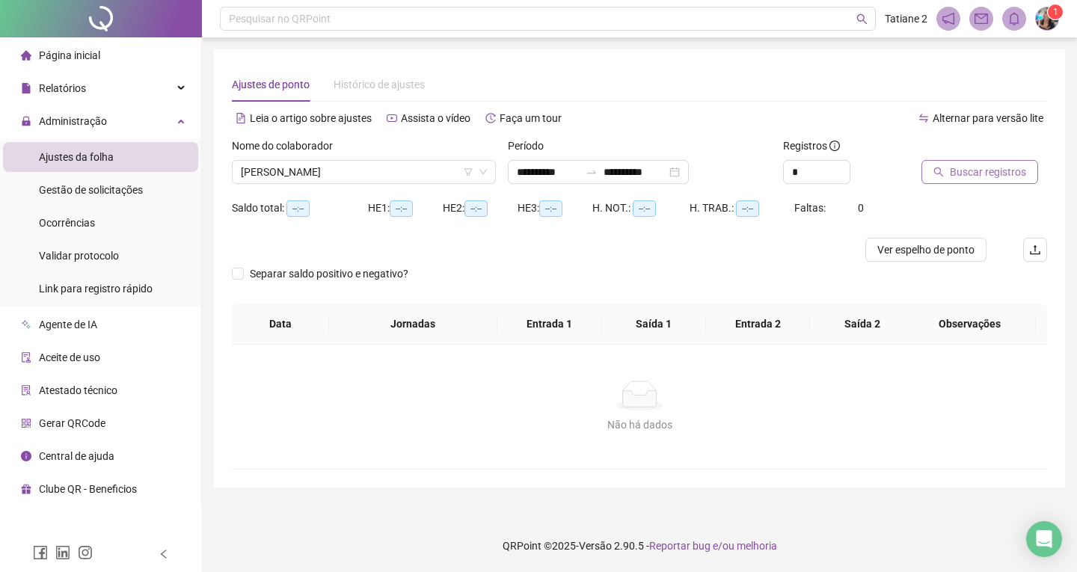
click at [963, 168] on span "Buscar registros" at bounding box center [988, 172] width 76 height 16
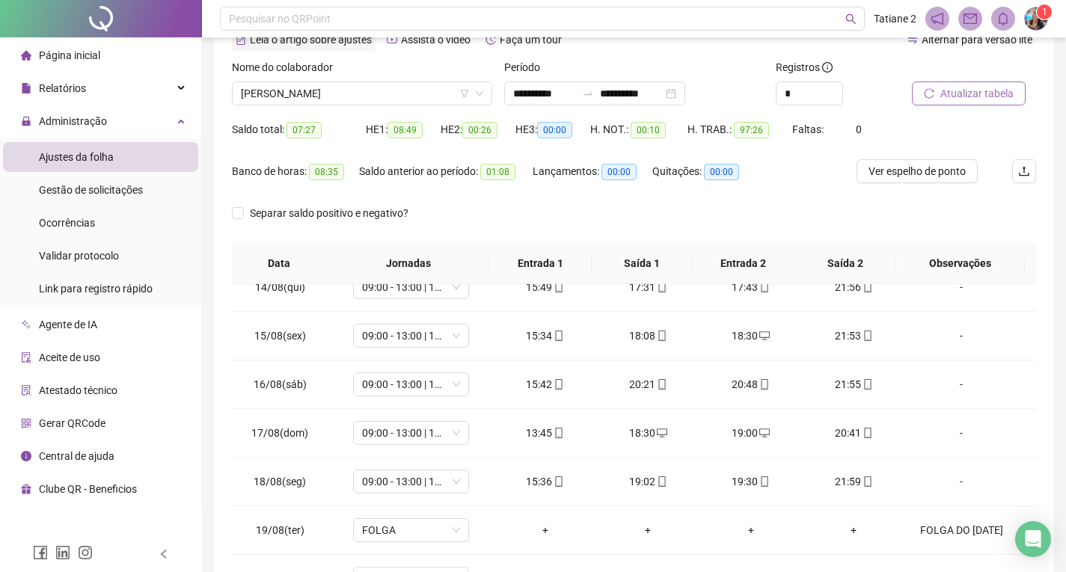
scroll to position [43, 0]
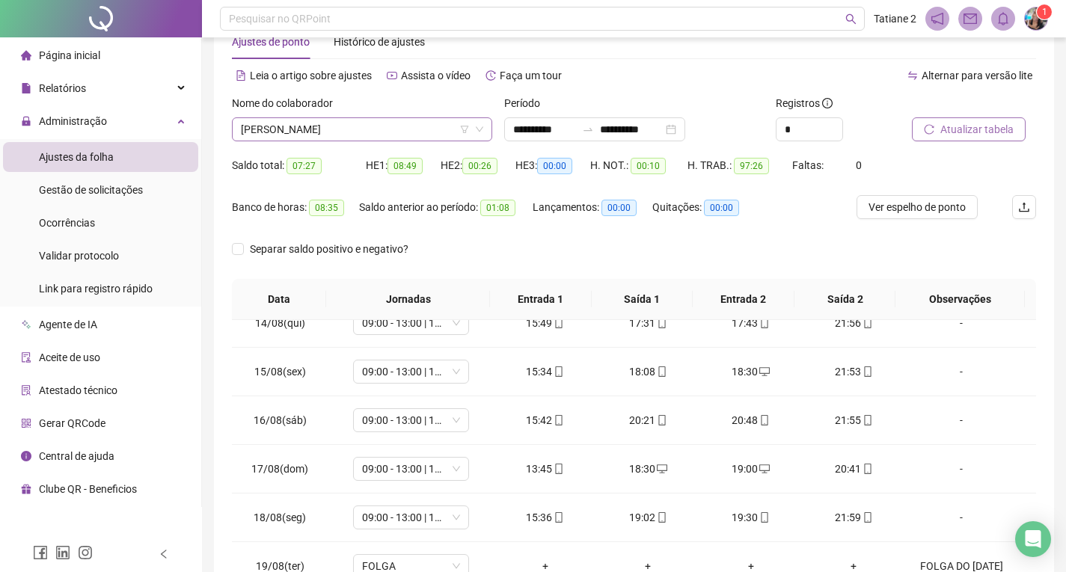
click at [480, 128] on icon "down" at bounding box center [479, 129] width 9 height 9
click at [460, 129] on icon "filter" at bounding box center [464, 129] width 9 height 9
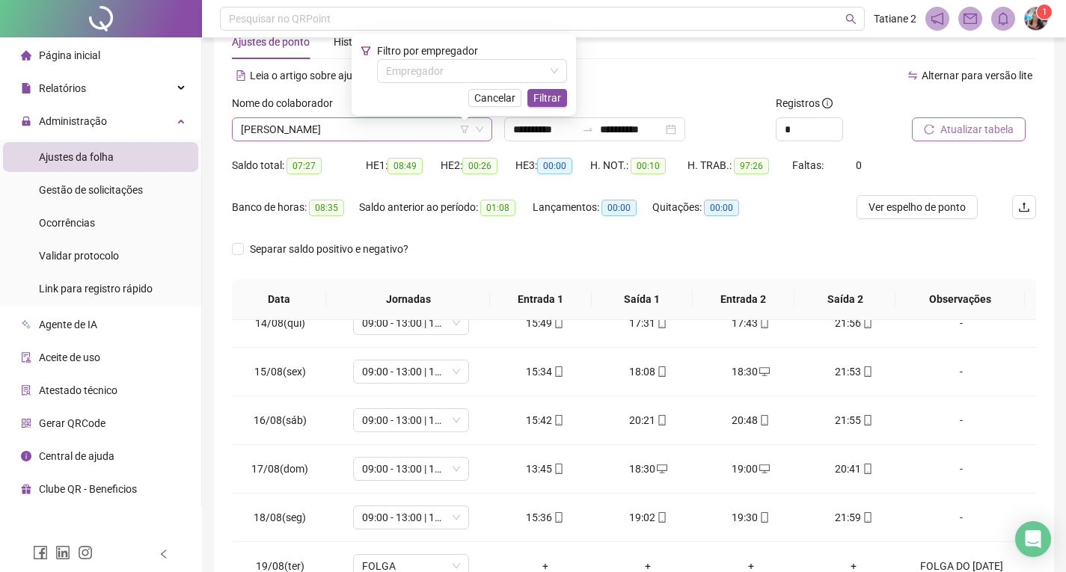
click at [408, 132] on span "[PERSON_NAME]" at bounding box center [362, 129] width 242 height 22
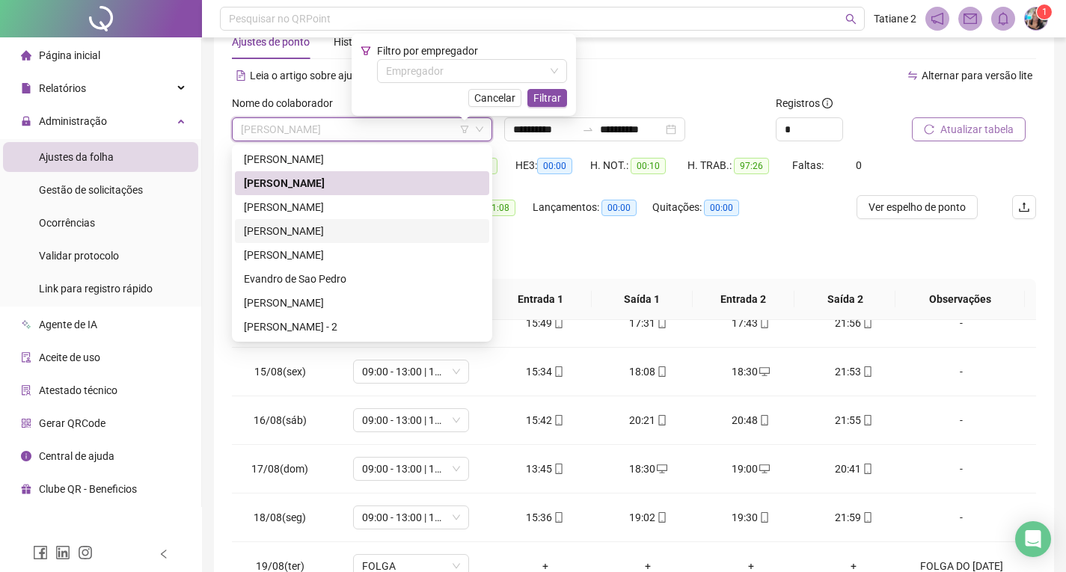
click at [348, 223] on div "[PERSON_NAME]" at bounding box center [362, 231] width 236 height 16
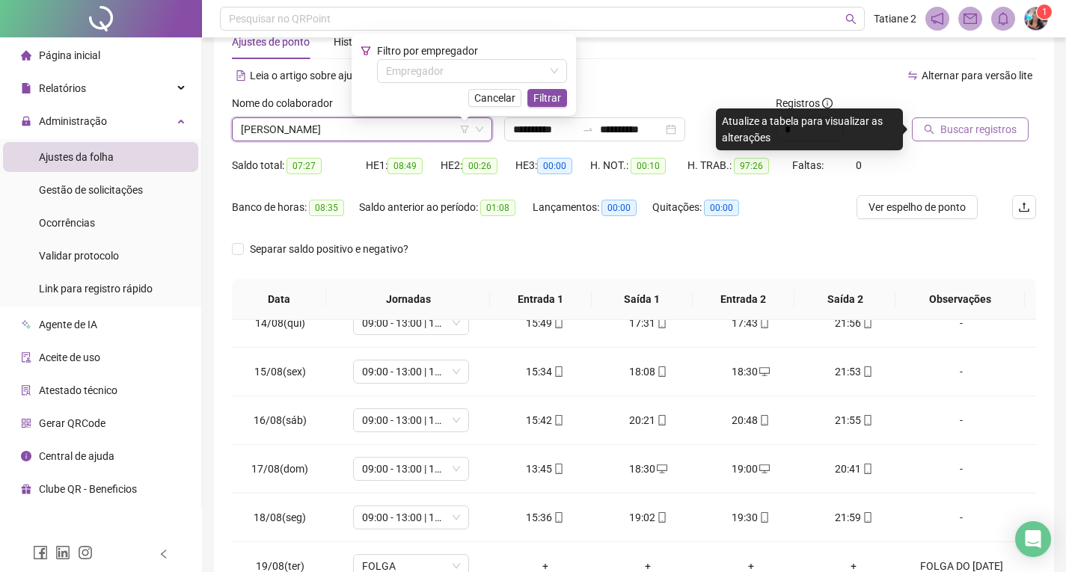
click at [473, 131] on span "[PERSON_NAME]" at bounding box center [362, 129] width 242 height 22
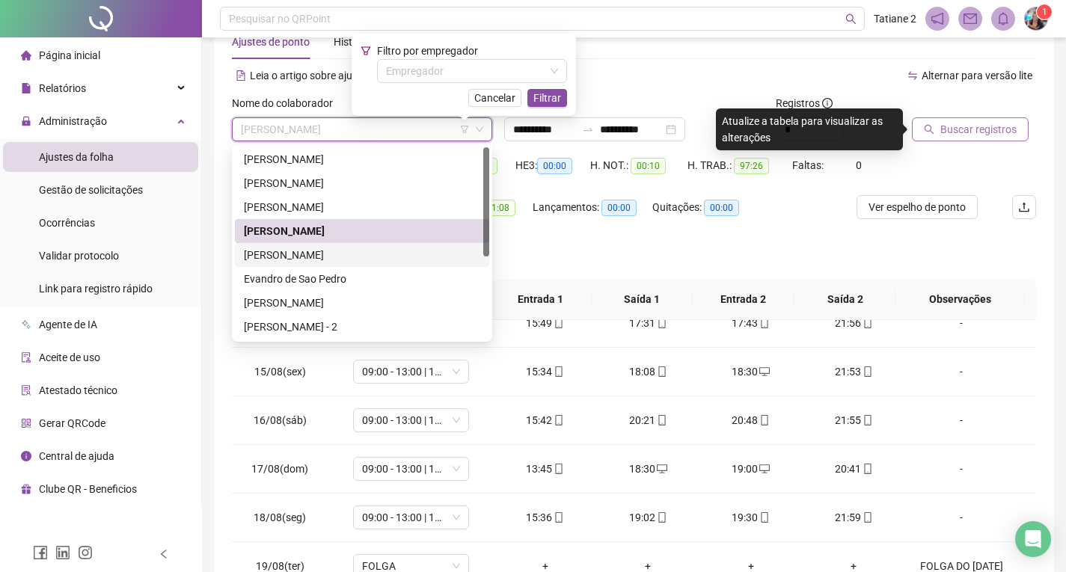
click at [325, 251] on div "[PERSON_NAME]" at bounding box center [362, 255] width 236 height 16
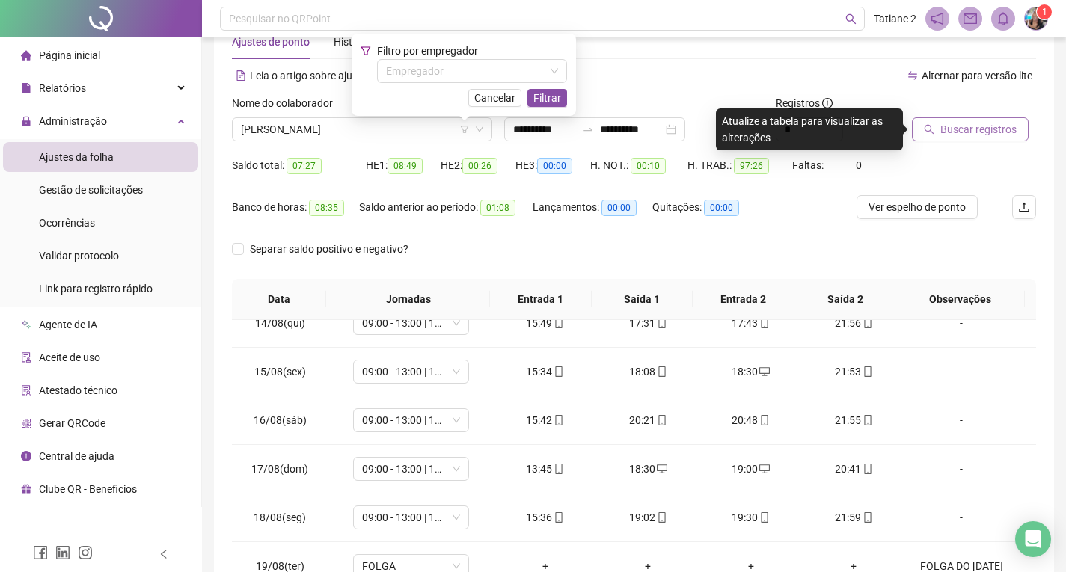
click at [625, 76] on div "Leia o artigo sobre ajustes Assista o vídeo Faça um tour" at bounding box center [433, 76] width 402 height 24
drag, startPoint x: 948, startPoint y: 113, endPoint x: 954, endPoint y: 124, distance: 13.1
click at [948, 113] on div at bounding box center [955, 106] width 87 height 22
click at [955, 126] on span "Buscar registros" at bounding box center [978, 129] width 76 height 16
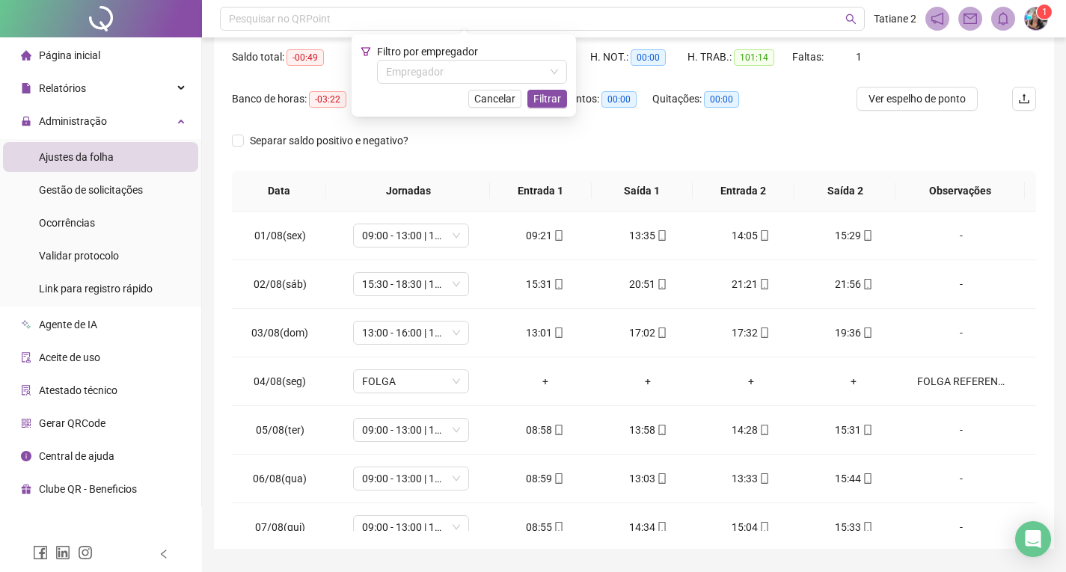
scroll to position [192, 0]
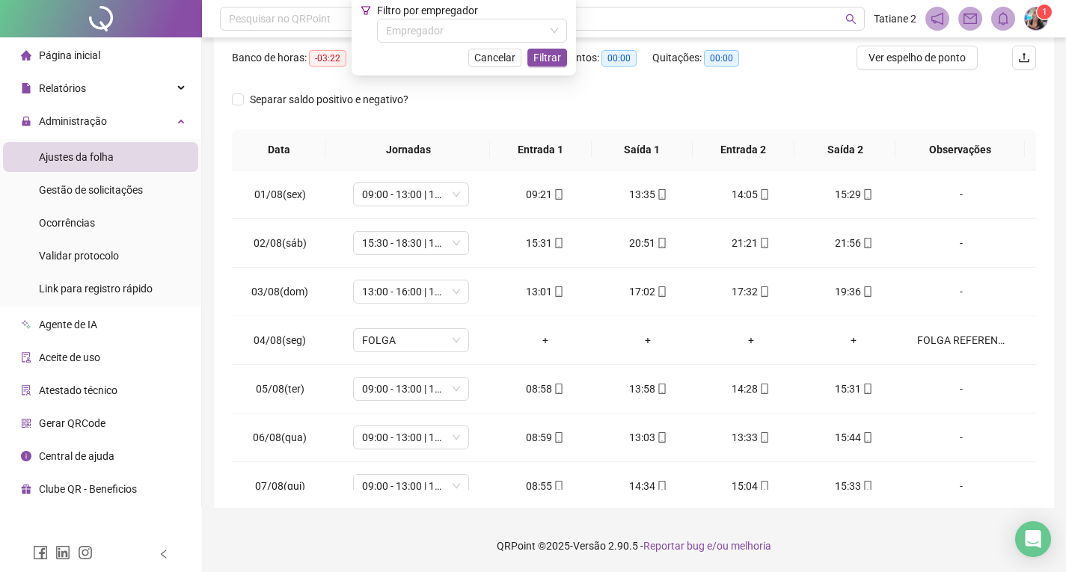
click at [513, 99] on div "Separar saldo positivo e negativo?" at bounding box center [634, 109] width 804 height 42
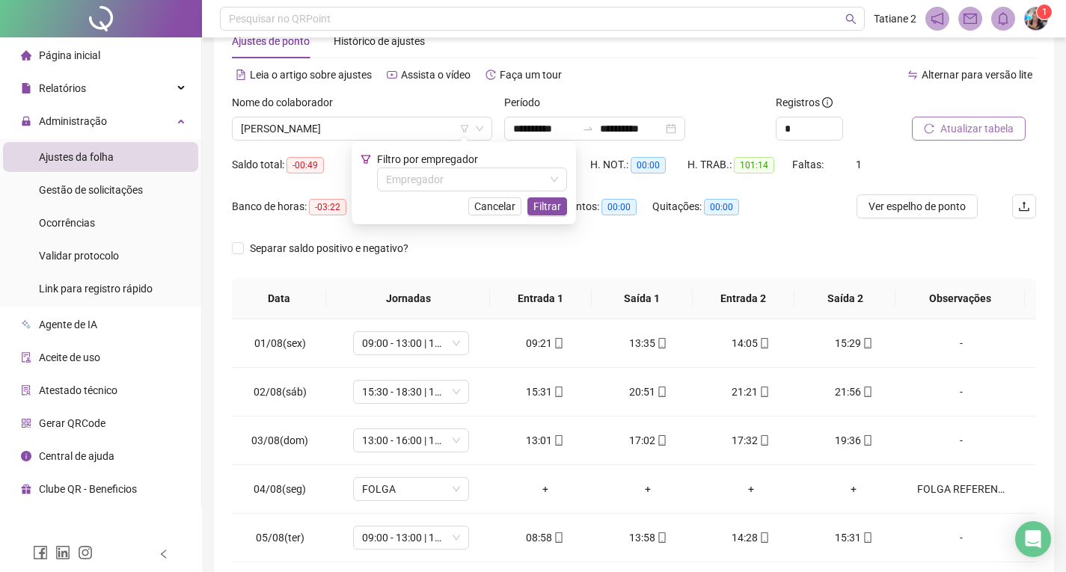
scroll to position [43, 0]
click at [795, 224] on div "Banco de horas: -03:22 Saldo anterior ao período: -02:33 Lançamentos: 00:00 Qui…" at bounding box center [533, 216] width 603 height 42
click at [487, 205] on span "Cancelar" at bounding box center [494, 207] width 41 height 16
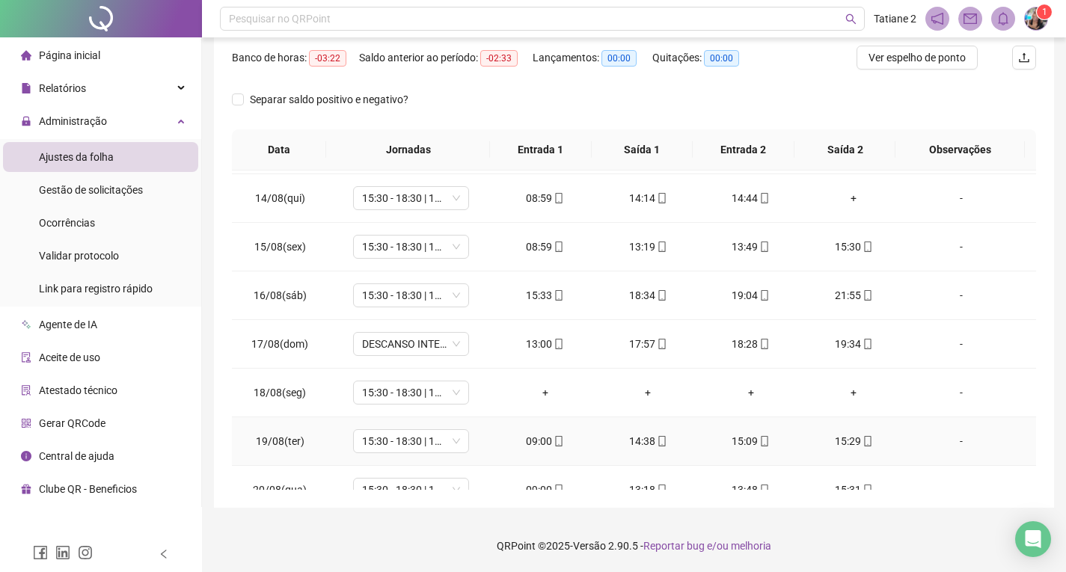
scroll to position [653, 0]
